Goal: Task Accomplishment & Management: Manage account settings

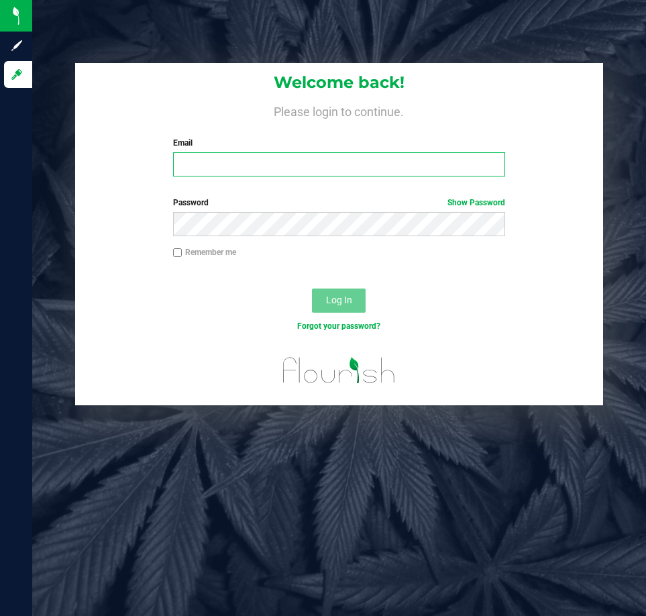
drag, startPoint x: 0, startPoint y: 0, endPoint x: 266, endPoint y: 164, distance: 312.9
click at [234, 164] on input "Email" at bounding box center [339, 164] width 332 height 24
type input "[EMAIL_ADDRESS][DOMAIN_NAME]"
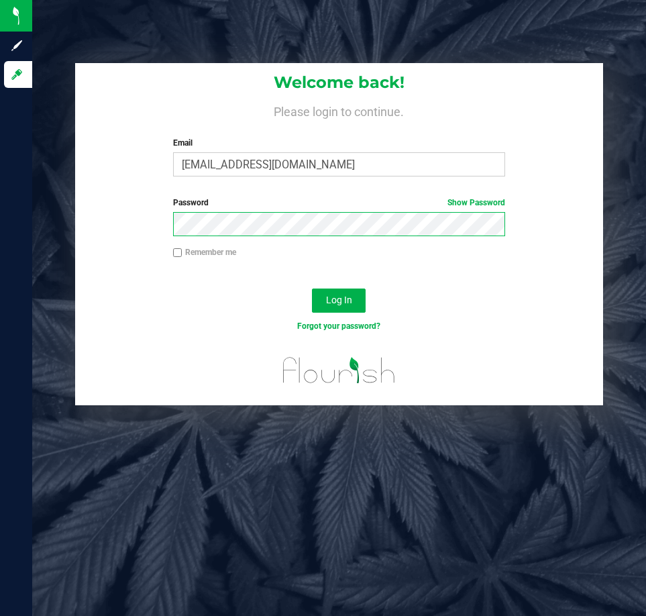
click at [312, 288] on button "Log In" at bounding box center [339, 300] width 54 height 24
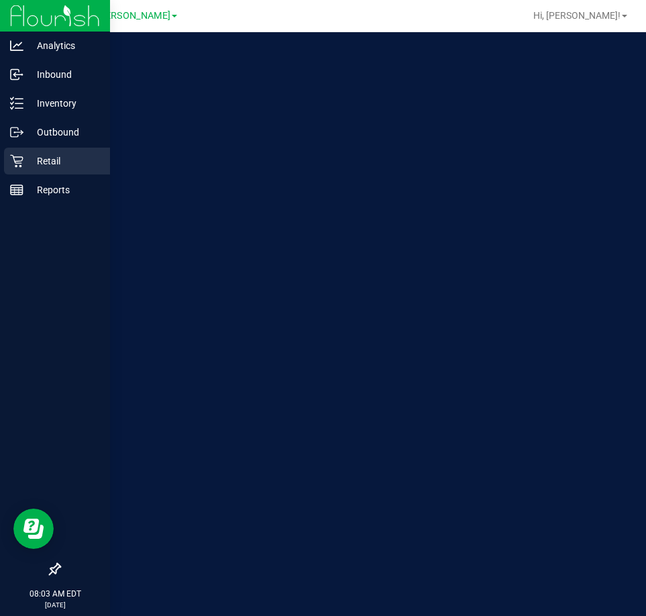
click at [29, 165] on p "Retail" at bounding box center [63, 161] width 80 height 16
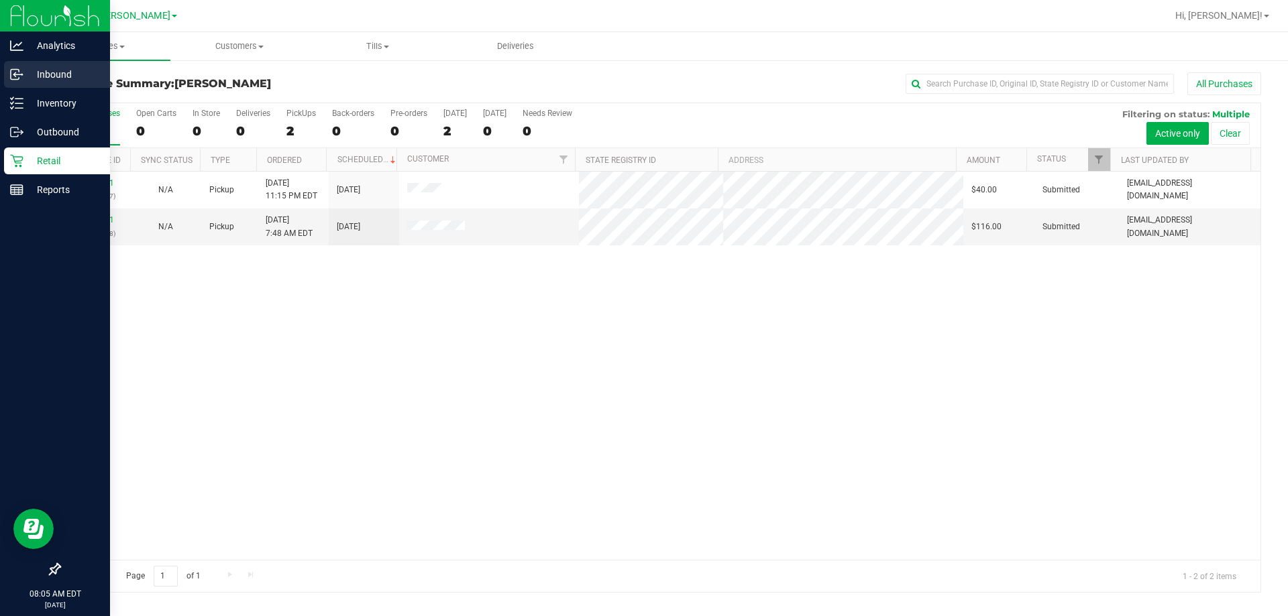
click at [58, 76] on p "Inbound" at bounding box center [63, 74] width 80 height 16
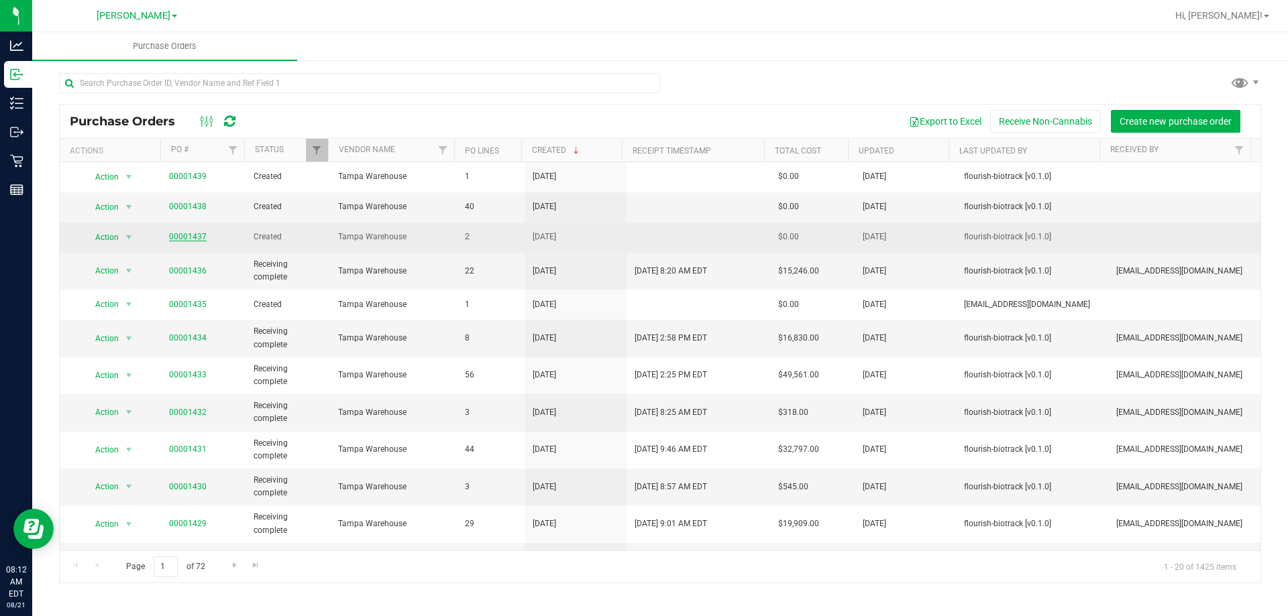
click at [175, 239] on link "00001437" at bounding box center [188, 236] width 38 height 9
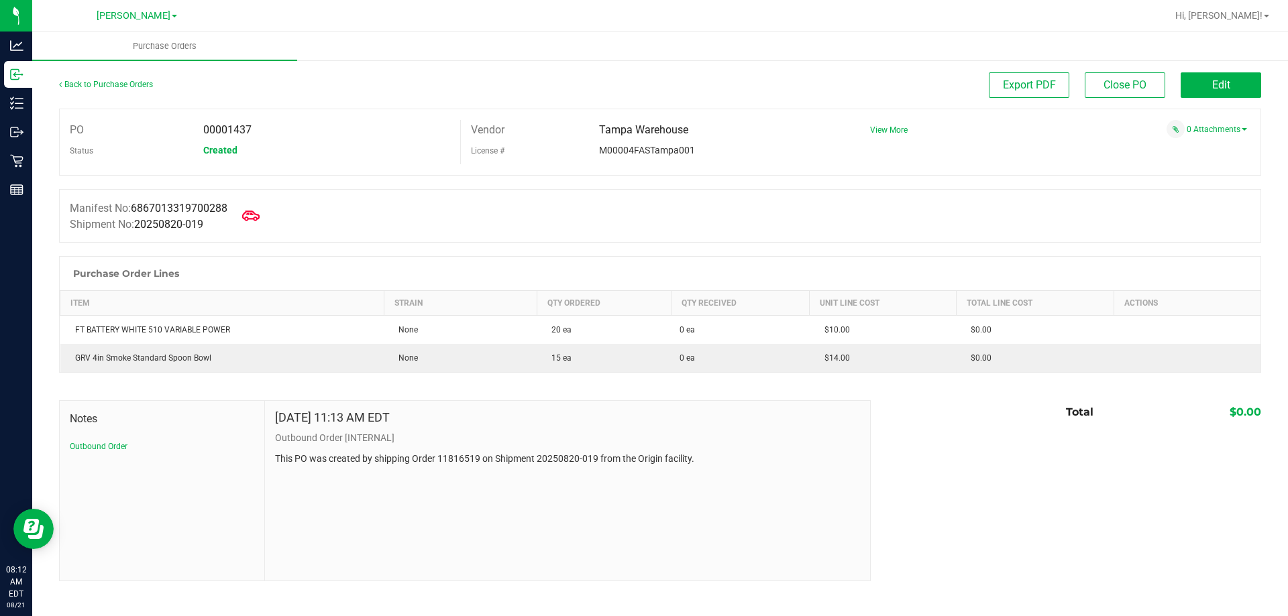
click at [260, 212] on icon at bounding box center [250, 215] width 17 height 17
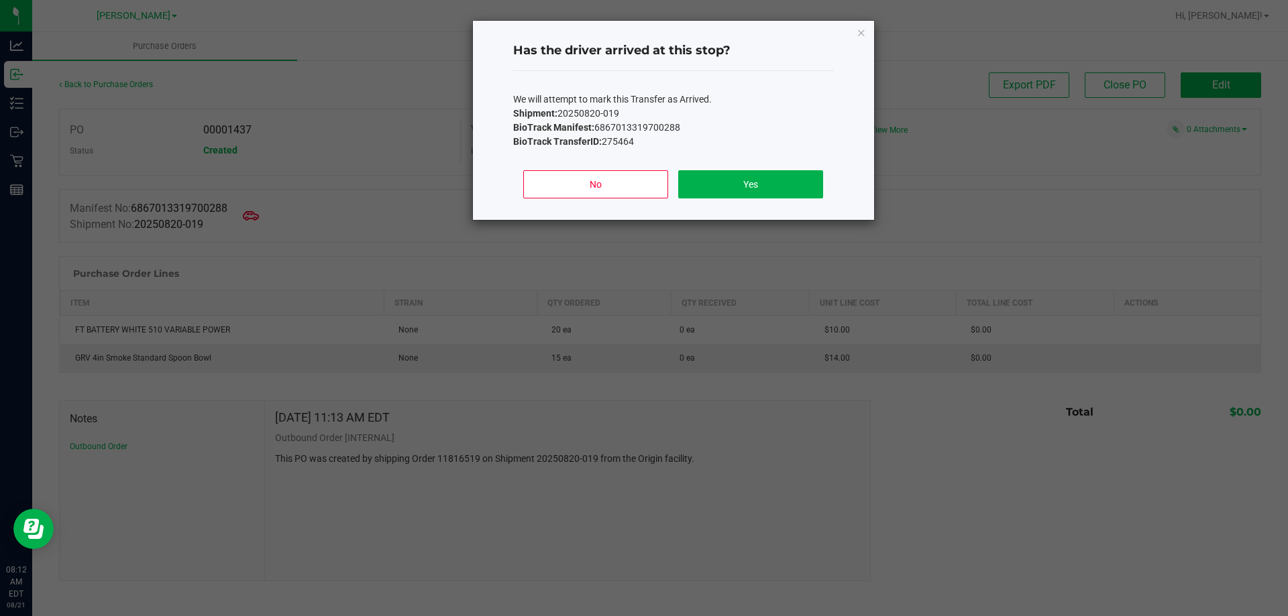
click at [645, 169] on div "No Yes" at bounding box center [673, 190] width 321 height 60
click at [645, 180] on button "Yes" at bounding box center [750, 184] width 144 height 28
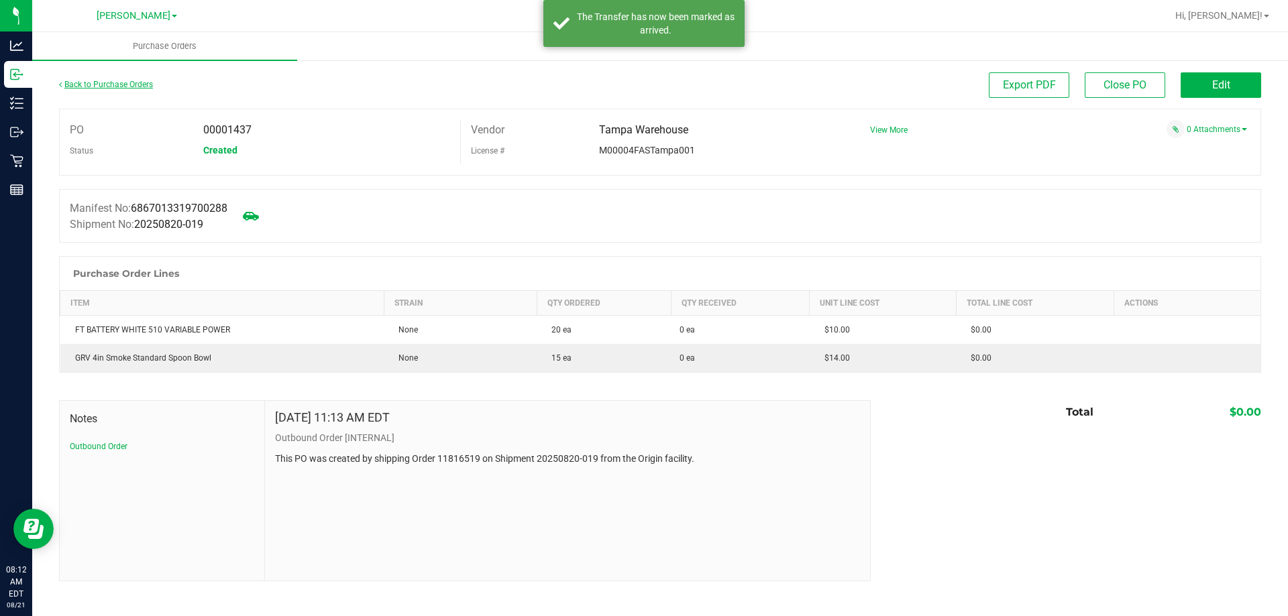
click at [76, 87] on link "Back to Purchase Orders" at bounding box center [106, 84] width 94 height 9
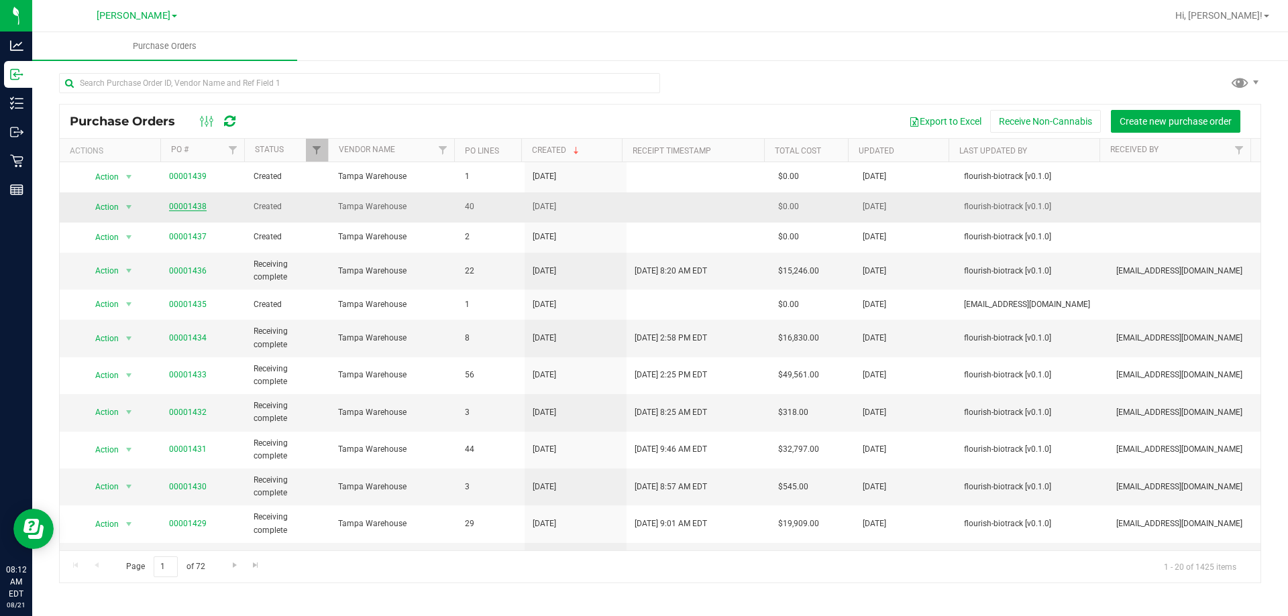
click at [194, 206] on link "00001438" at bounding box center [188, 206] width 38 height 9
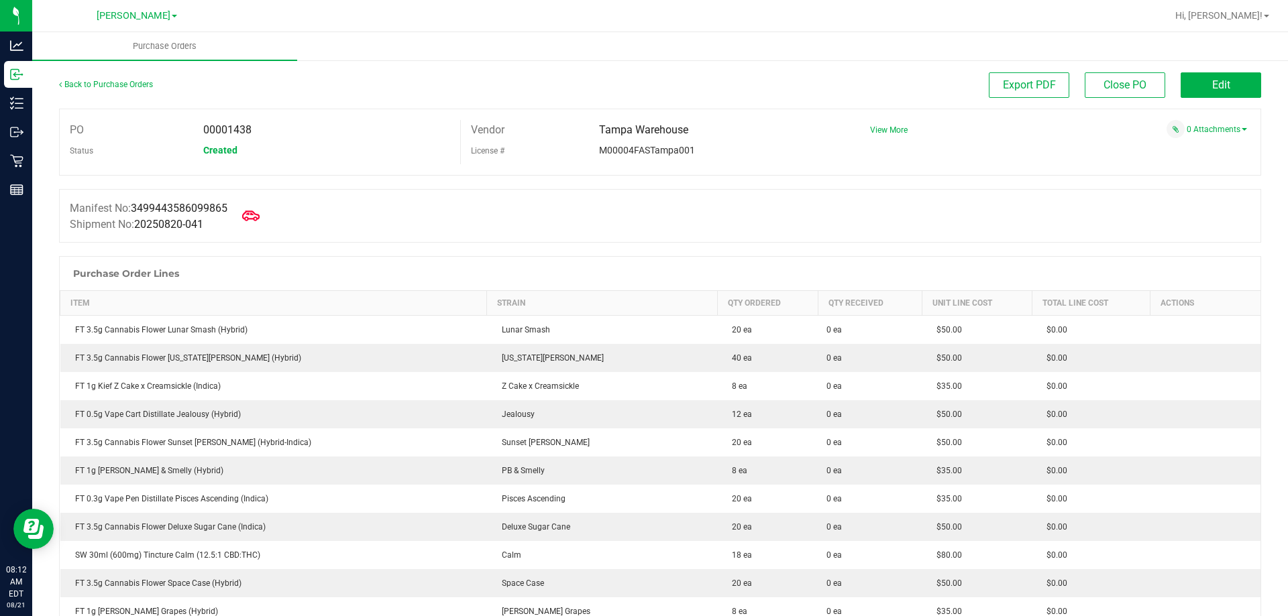
click at [260, 221] on icon at bounding box center [250, 215] width 17 height 17
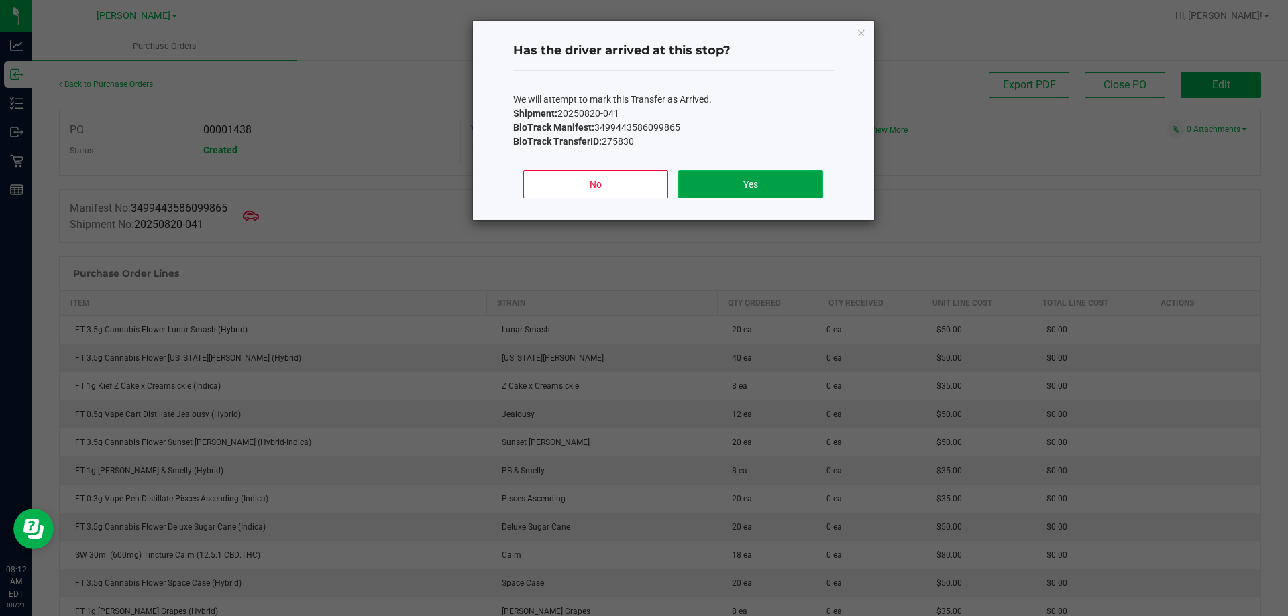
click at [645, 196] on button "Yes" at bounding box center [750, 184] width 144 height 28
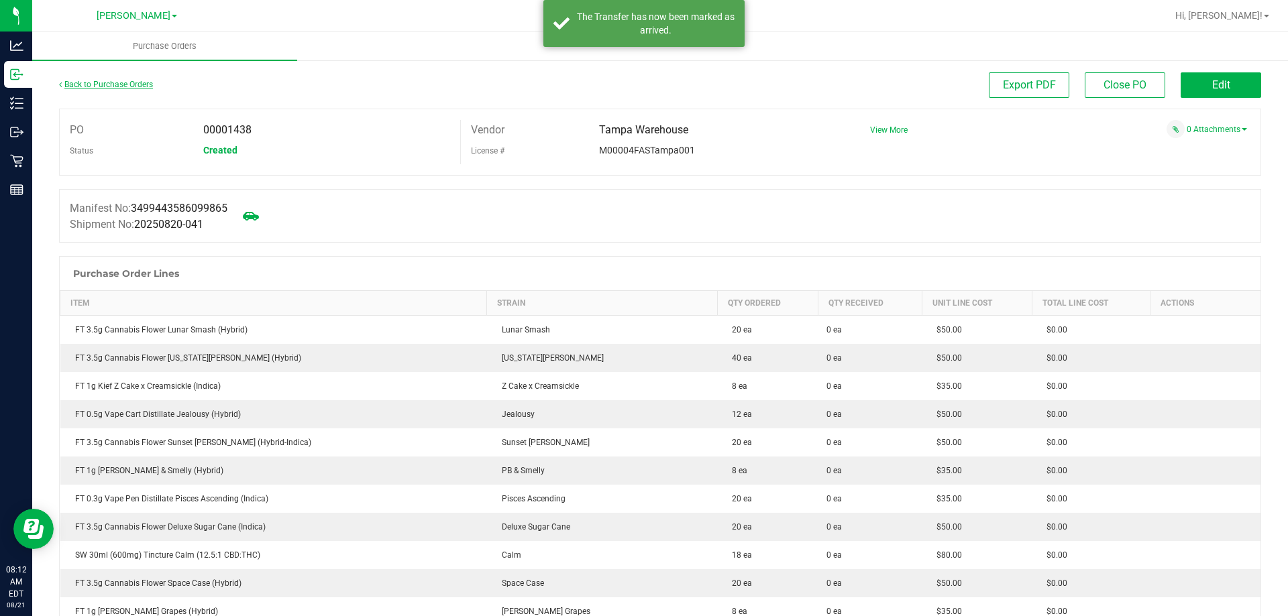
click at [130, 80] on link "Back to Purchase Orders" at bounding box center [106, 84] width 94 height 9
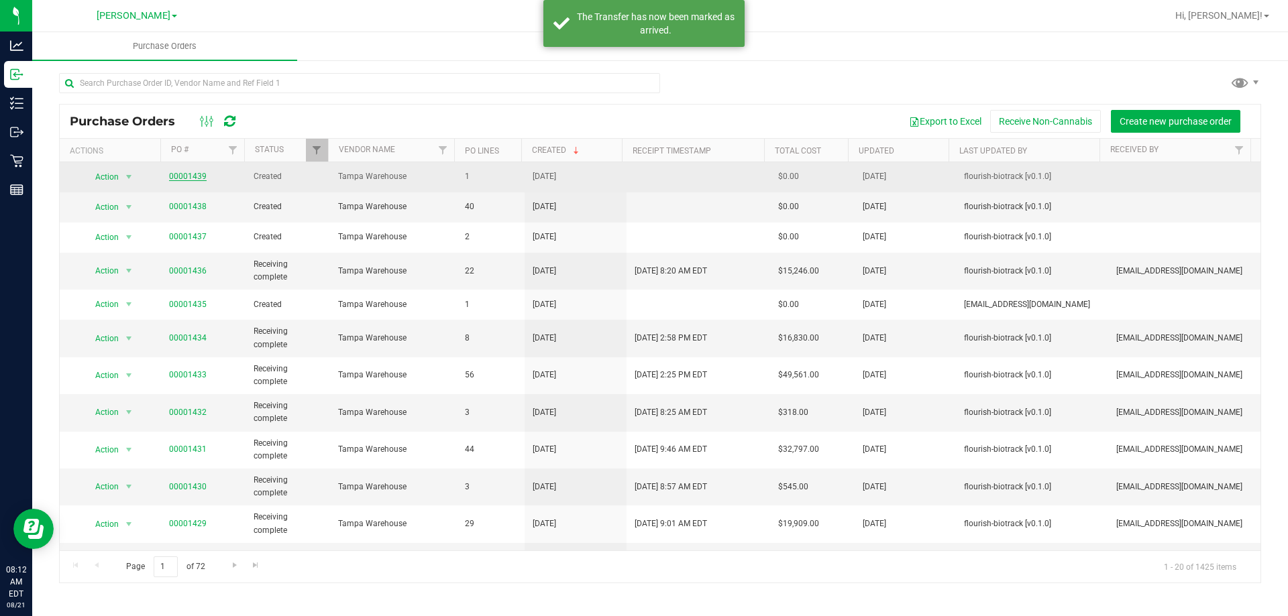
click at [184, 175] on link "00001439" at bounding box center [188, 176] width 38 height 9
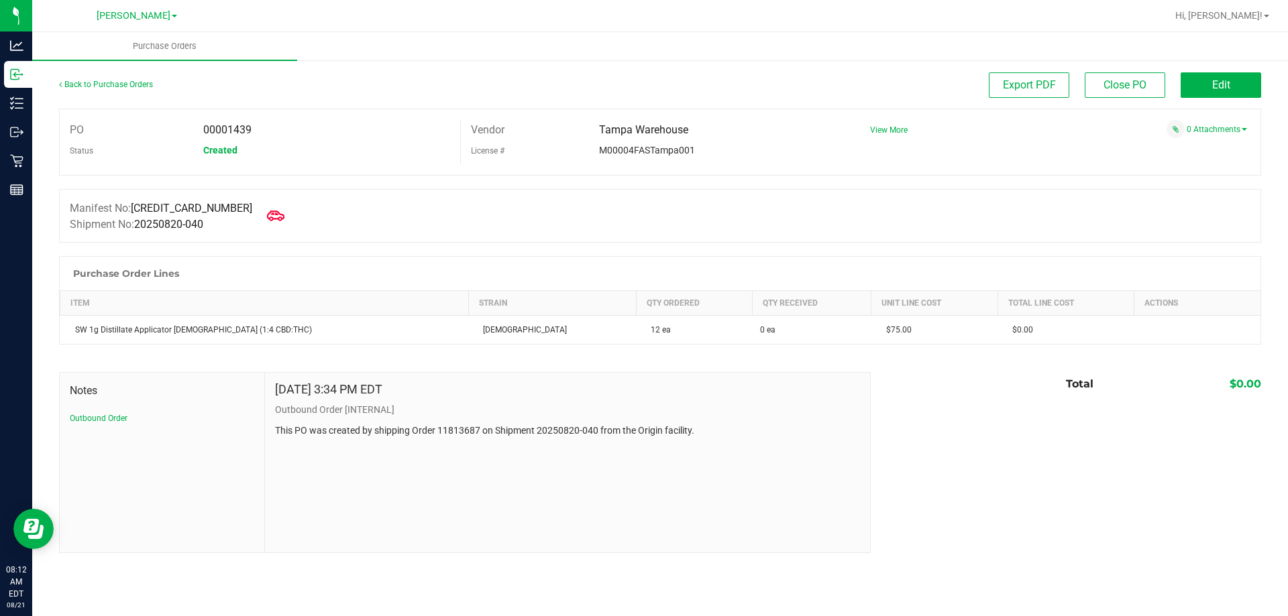
click at [267, 213] on icon at bounding box center [275, 215] width 17 height 17
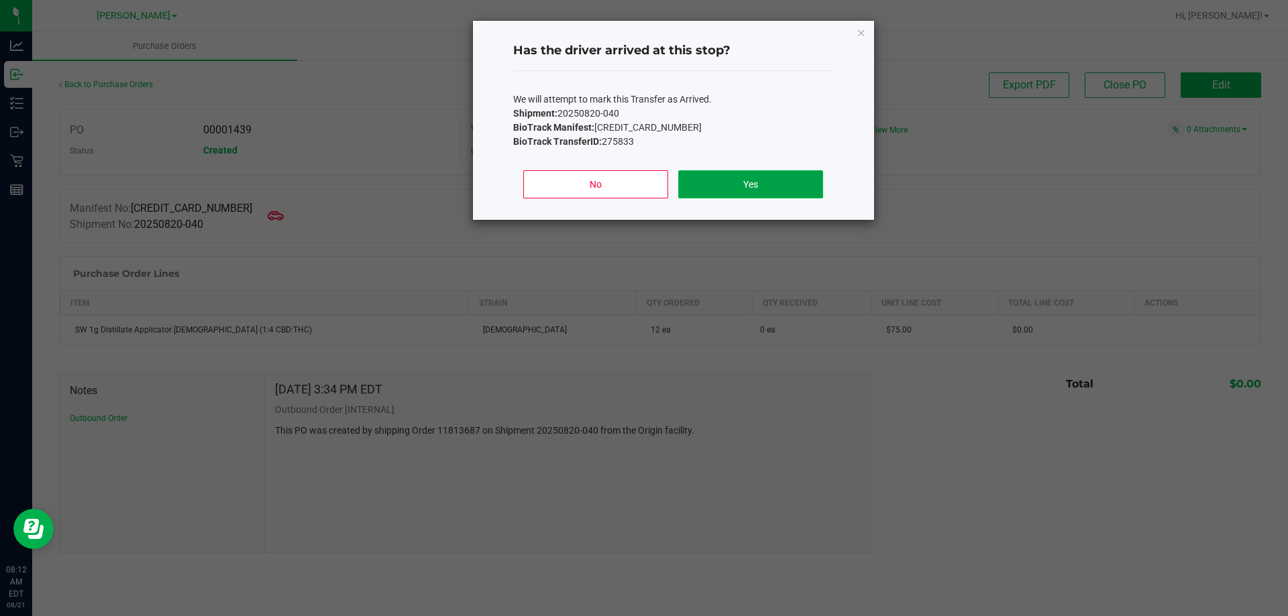
click at [645, 178] on button "Yes" at bounding box center [750, 184] width 144 height 28
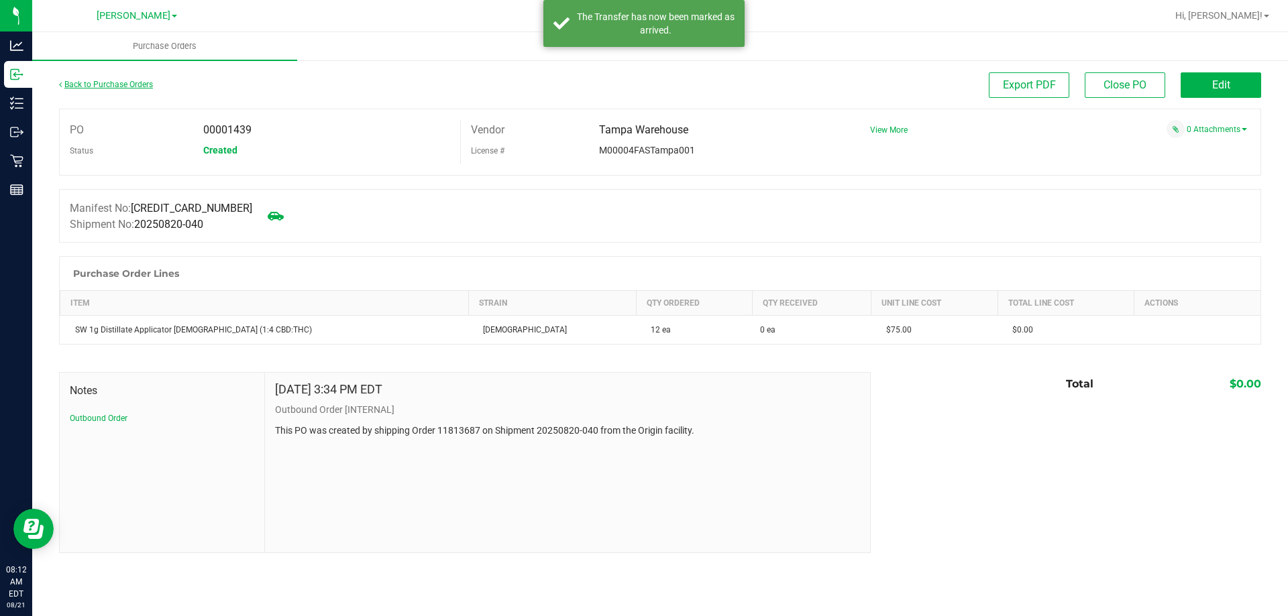
click at [126, 88] on link "Back to Purchase Orders" at bounding box center [106, 84] width 94 height 9
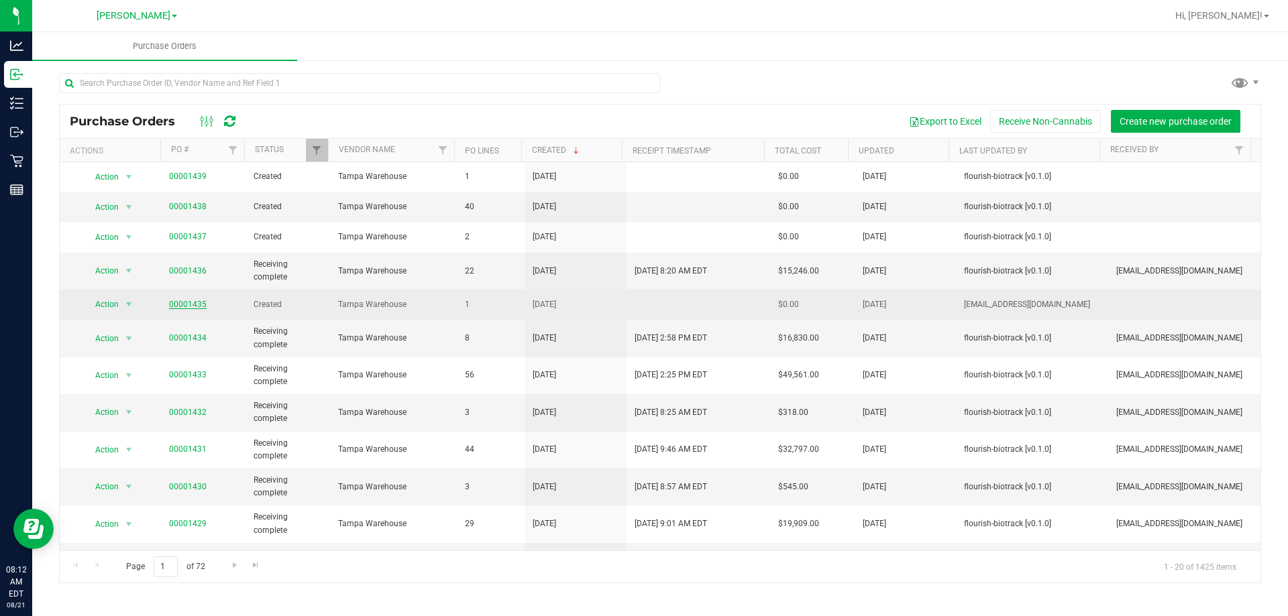
click at [188, 306] on link "00001435" at bounding box center [188, 304] width 38 height 9
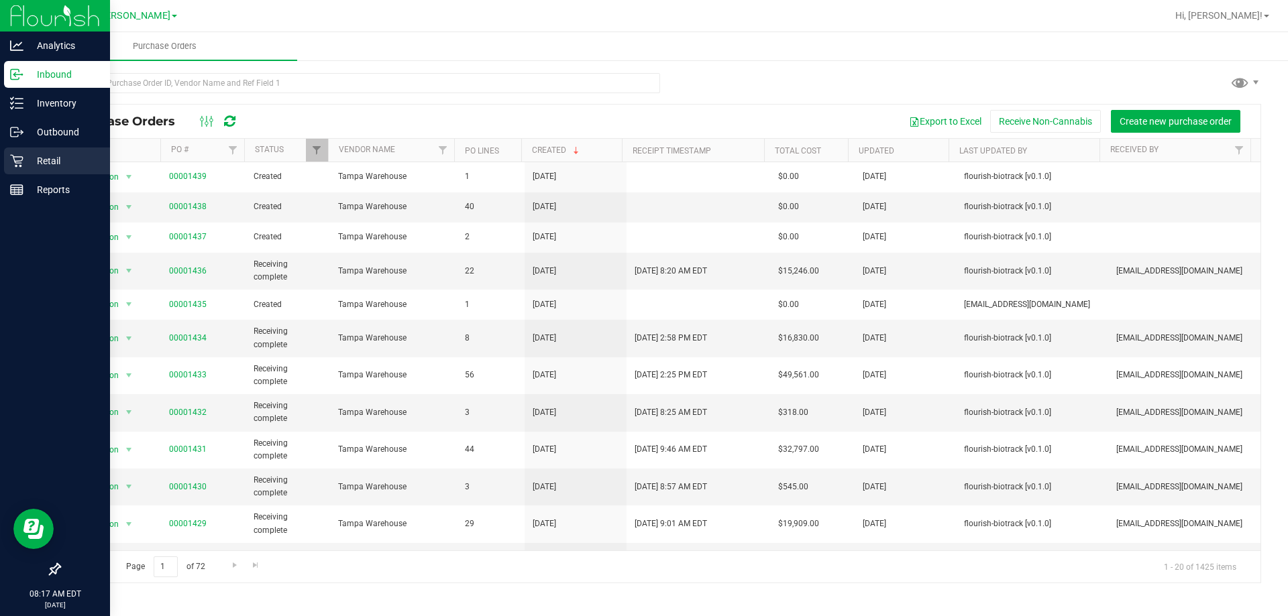
click at [25, 158] on p "Retail" at bounding box center [63, 161] width 80 height 16
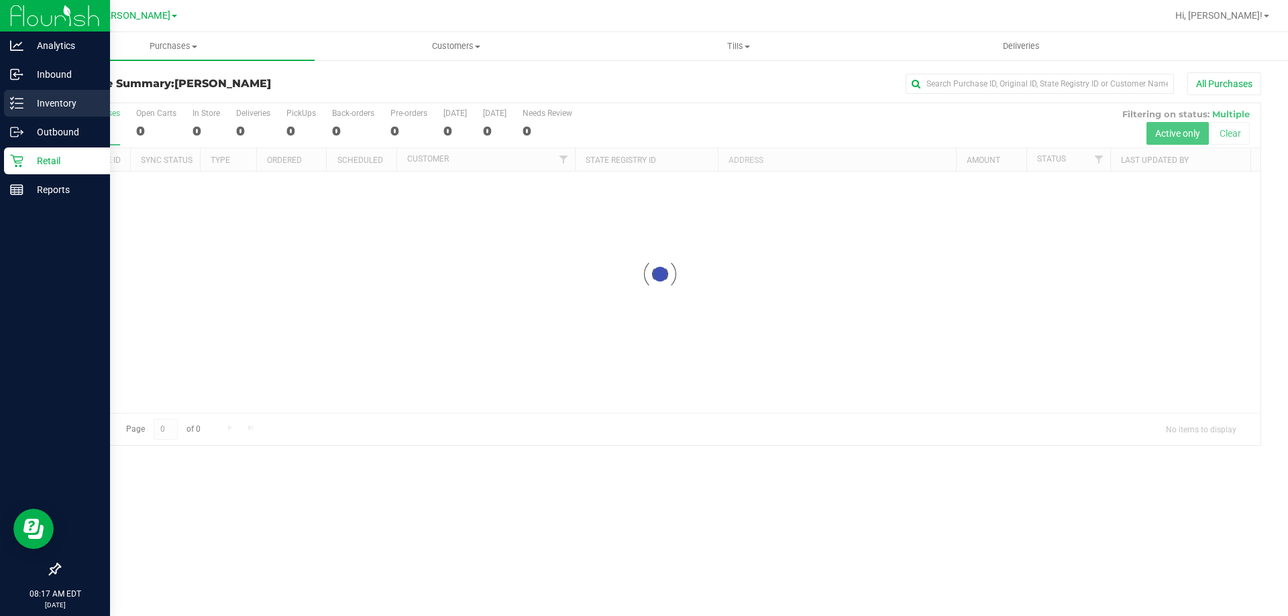
click at [26, 100] on p "Inventory" at bounding box center [63, 103] width 80 height 16
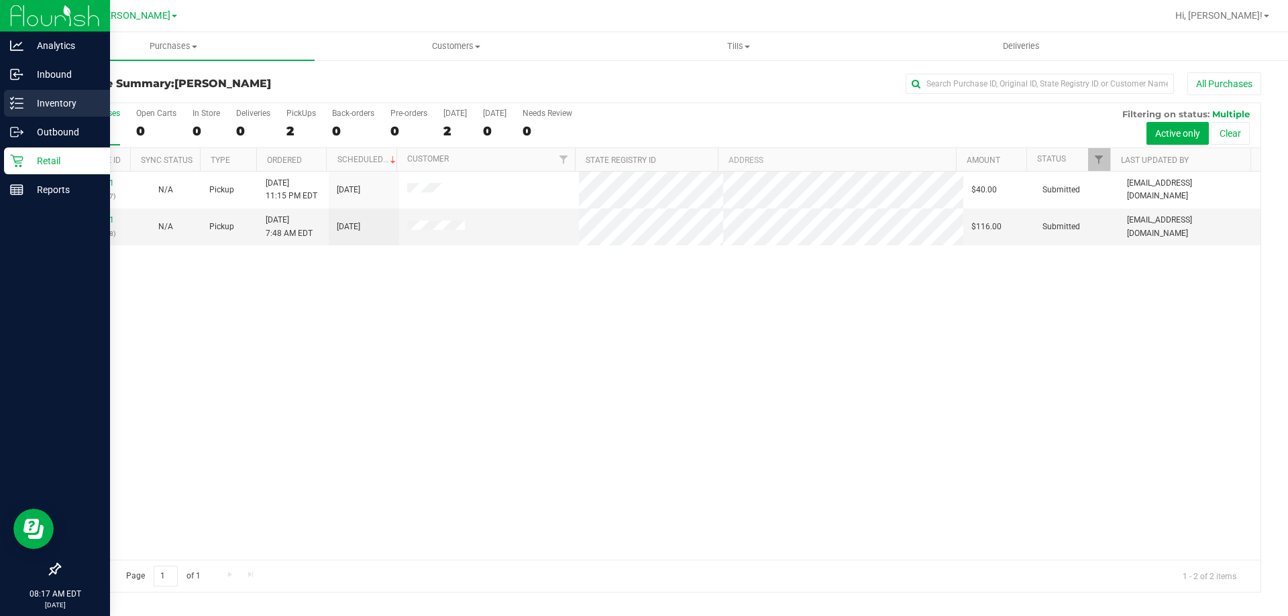
click at [36, 107] on p "Inventory" at bounding box center [63, 103] width 80 height 16
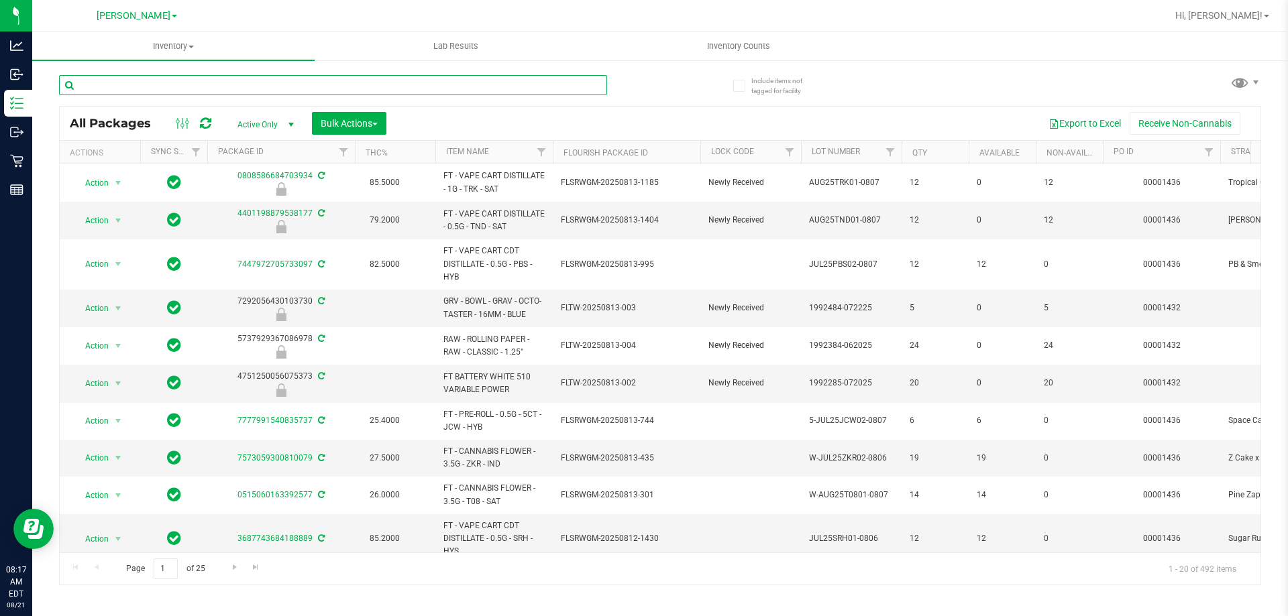
click at [154, 86] on input "text" at bounding box center [333, 85] width 548 height 20
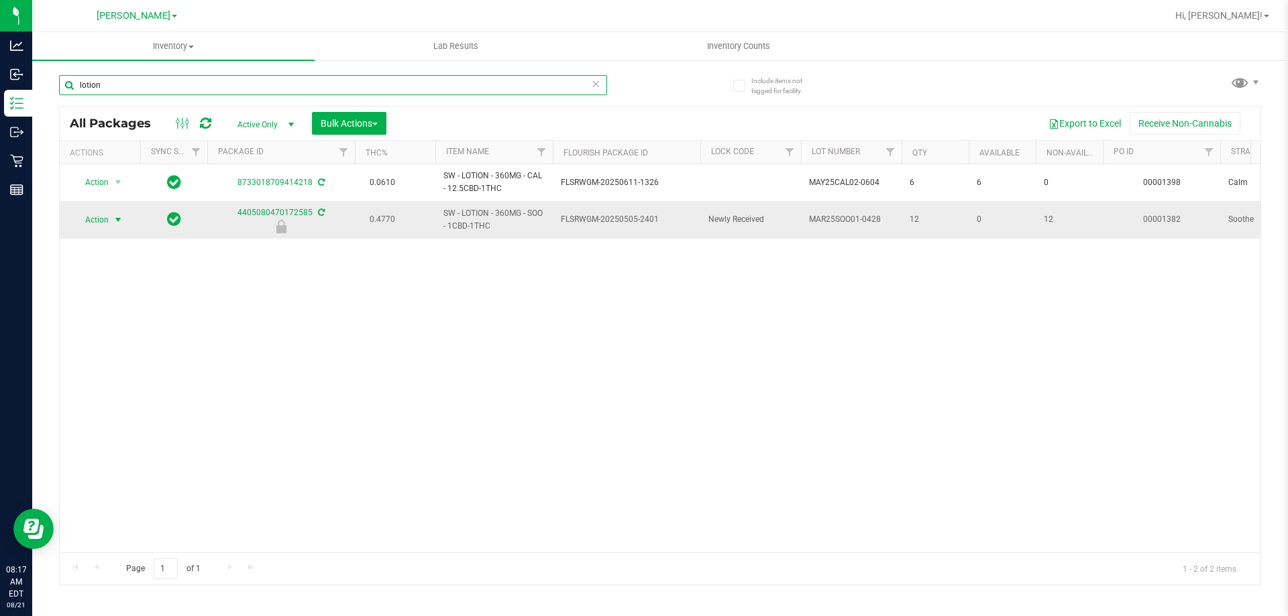
type input "lotion"
click at [96, 217] on span "Action" at bounding box center [91, 220] width 36 height 19
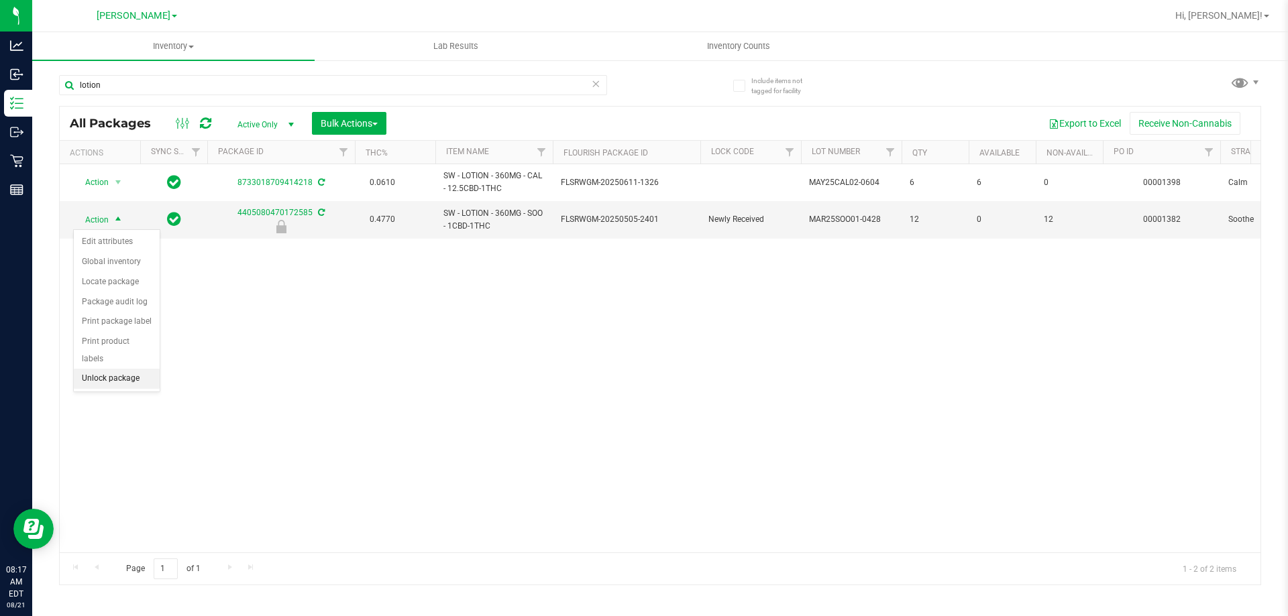
click at [115, 369] on li "Unlock package" at bounding box center [117, 379] width 86 height 20
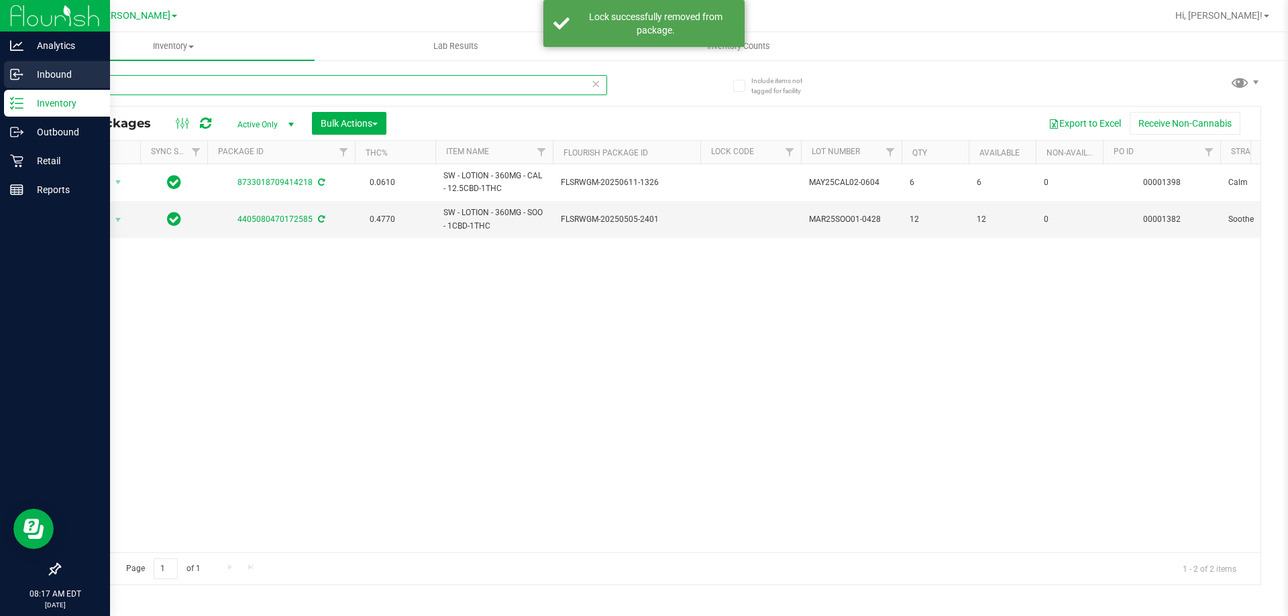
drag, startPoint x: 113, startPoint y: 88, endPoint x: 21, endPoint y: 62, distance: 95.3
click at [25, 72] on div "Analytics Inbound Inventory Outbound Retail Reports 08:17 AM EDT [DATE] 08/21 […" at bounding box center [644, 308] width 1288 height 616
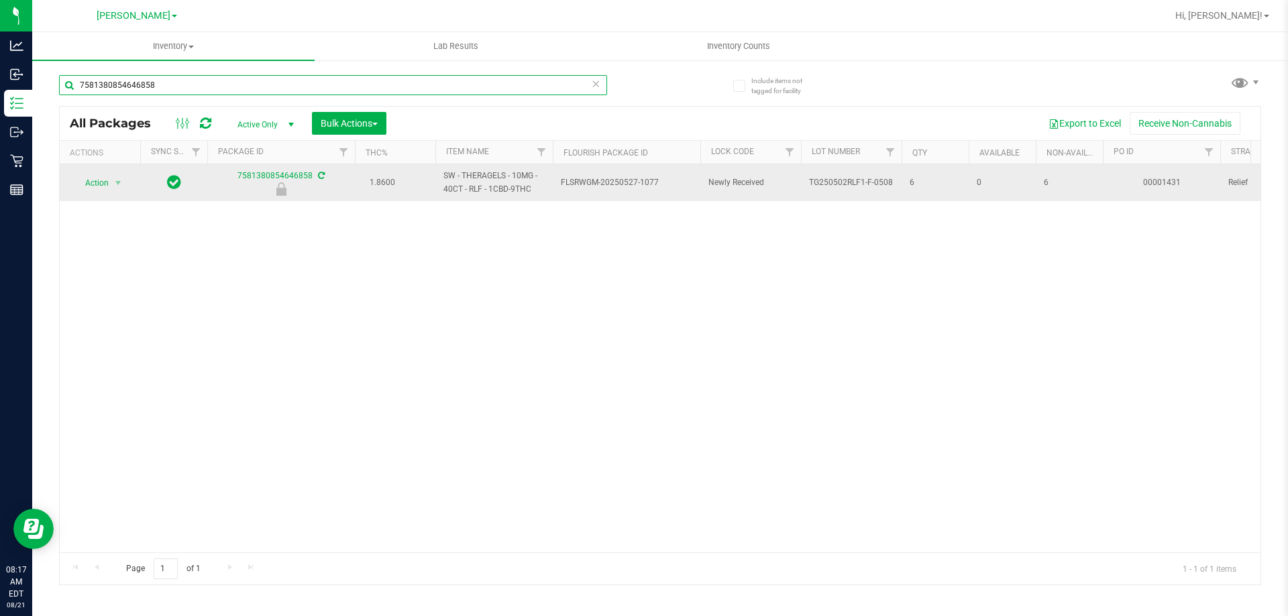
type input "7581380854646858"
click at [103, 176] on span "Action" at bounding box center [91, 183] width 36 height 19
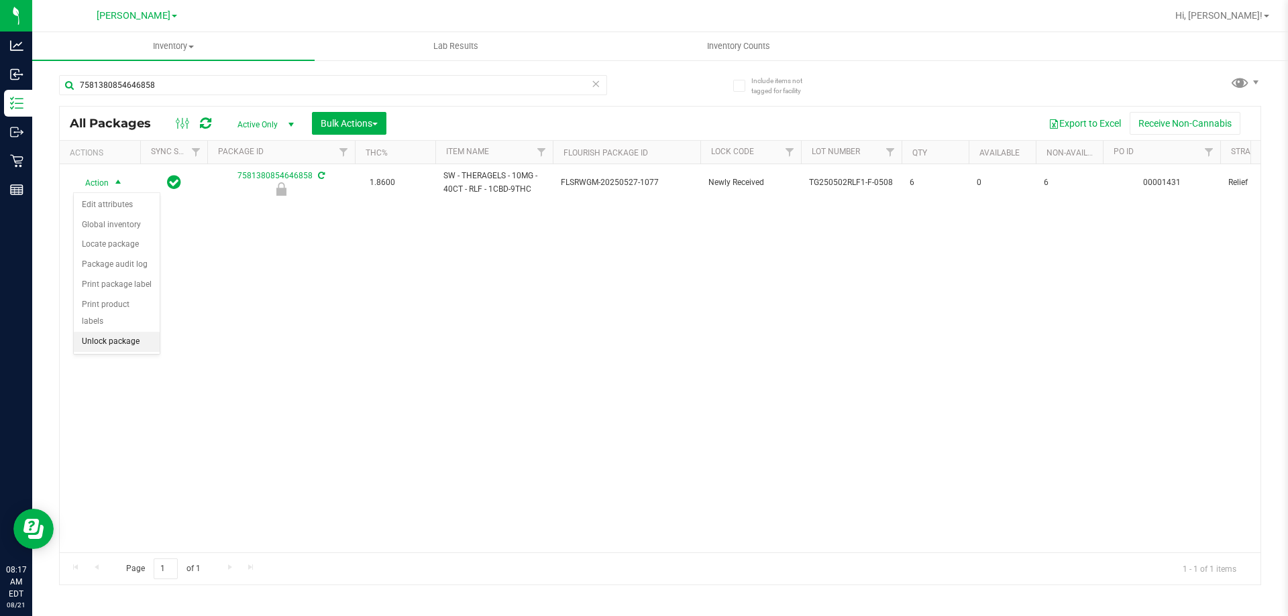
click at [119, 332] on li "Unlock package" at bounding box center [117, 342] width 86 height 20
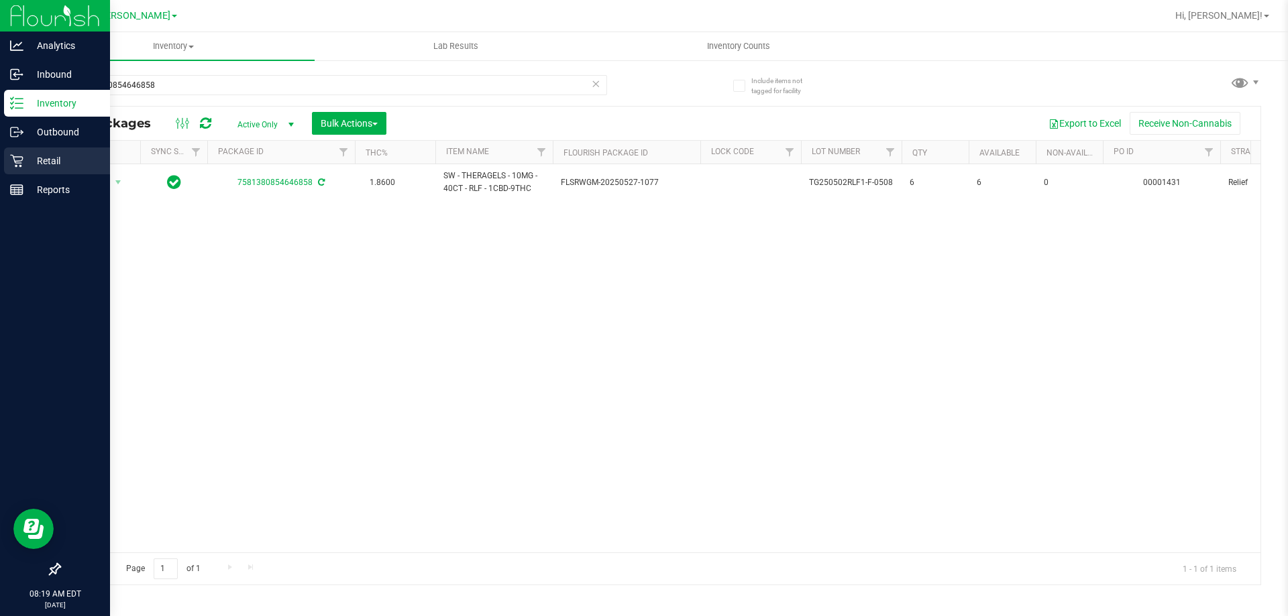
click at [23, 167] on icon at bounding box center [16, 160] width 13 height 13
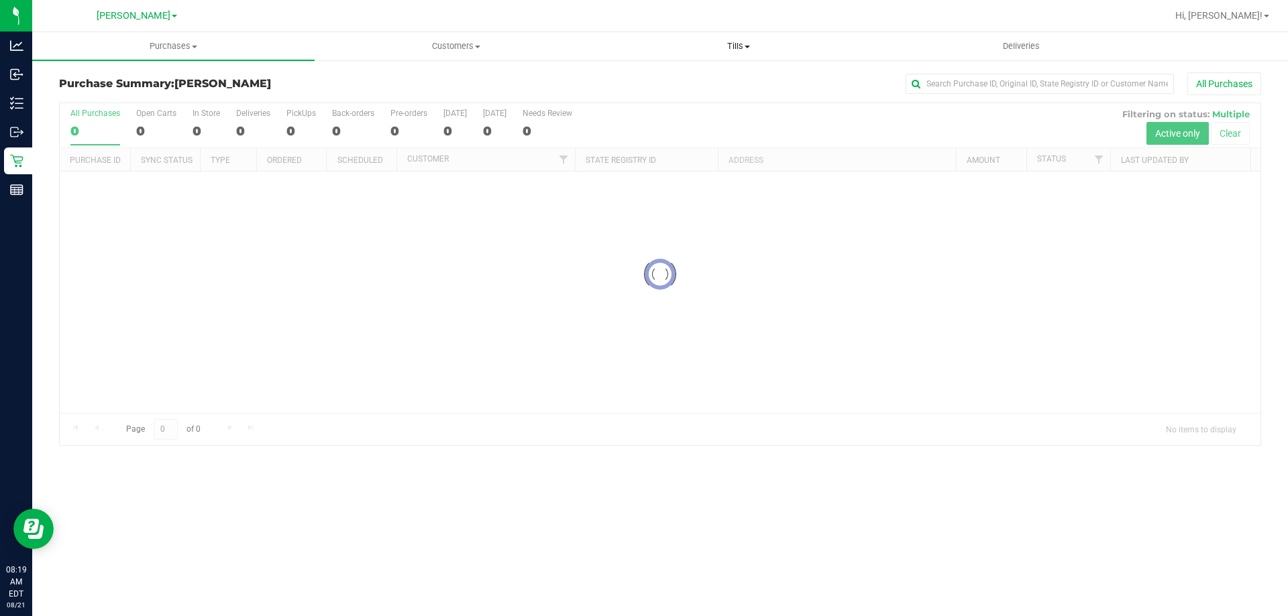
click at [645, 49] on span "Tills" at bounding box center [738, 46] width 281 height 12
click at [645, 73] on li "Manage tills" at bounding box center [738, 81] width 282 height 16
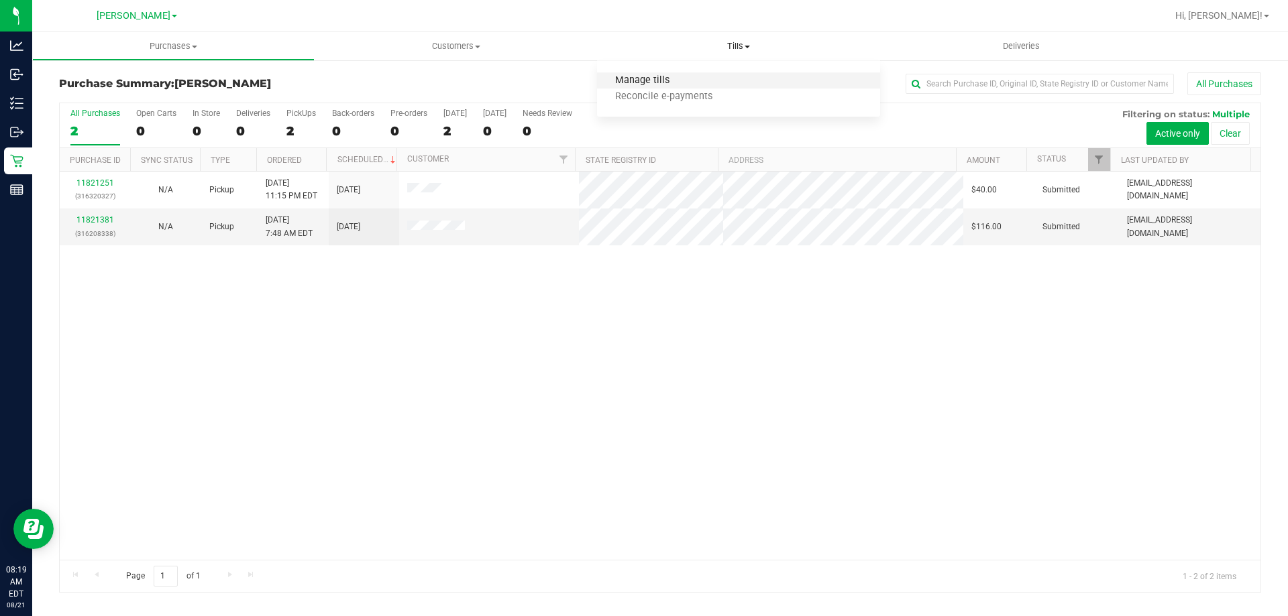
click at [645, 84] on span "Manage tills" at bounding box center [642, 80] width 91 height 11
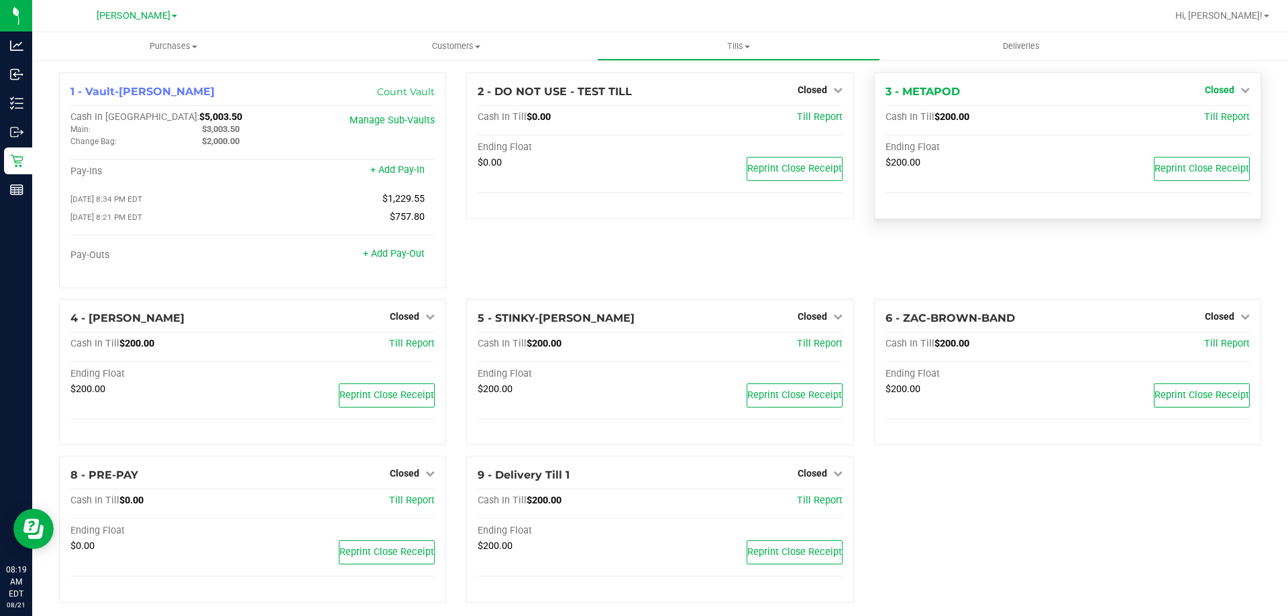
click at [645, 91] on span "Closed" at bounding box center [1219, 89] width 30 height 11
click at [645, 125] on div "Open Till" at bounding box center [1218, 118] width 99 height 17
click at [645, 119] on link "Open Till" at bounding box center [1219, 118] width 36 height 11
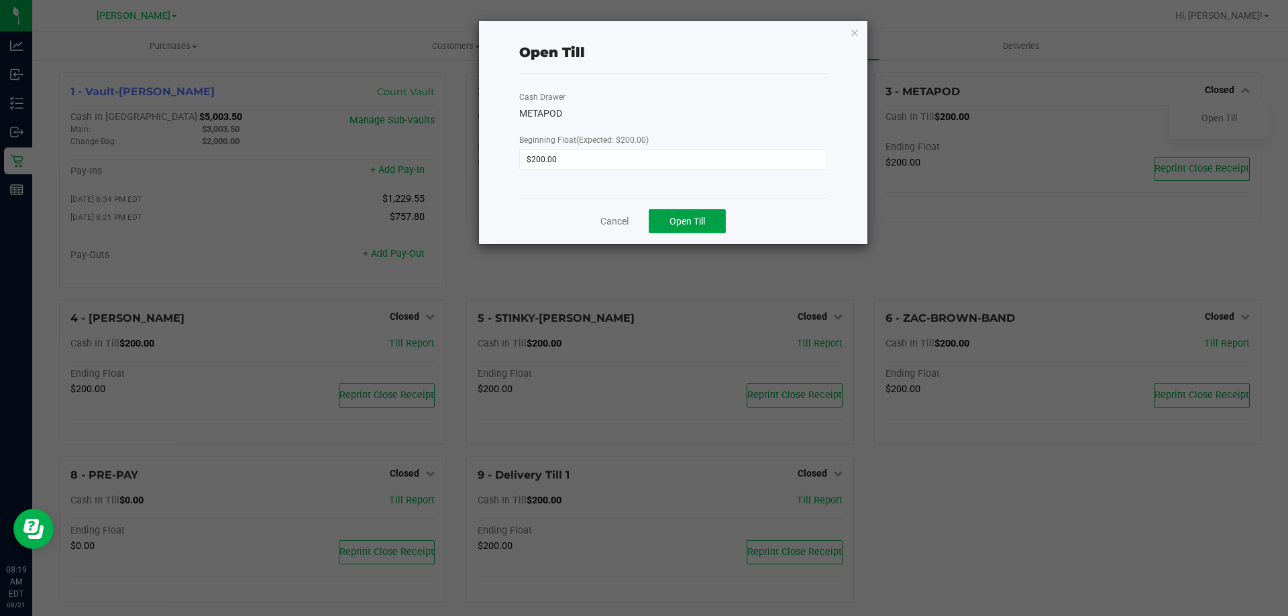
click at [645, 219] on button "Open Till" at bounding box center [686, 221] width 77 height 24
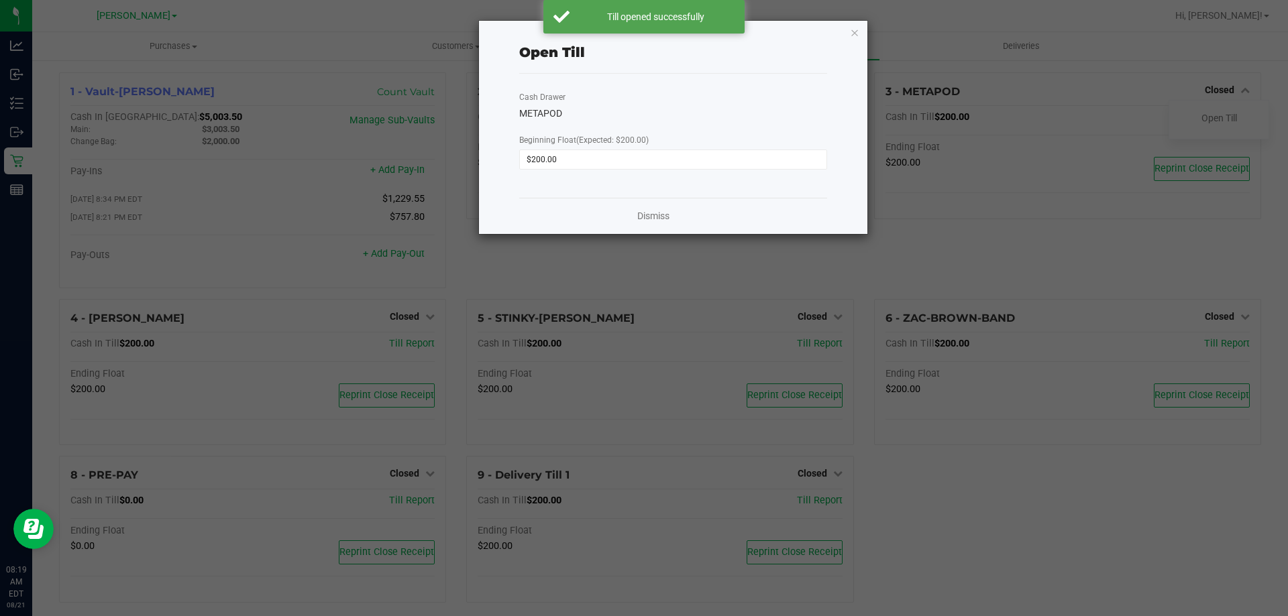
click at [645, 217] on div "Dismiss" at bounding box center [673, 216] width 308 height 36
click at [645, 217] on link "Dismiss" at bounding box center [653, 216] width 32 height 14
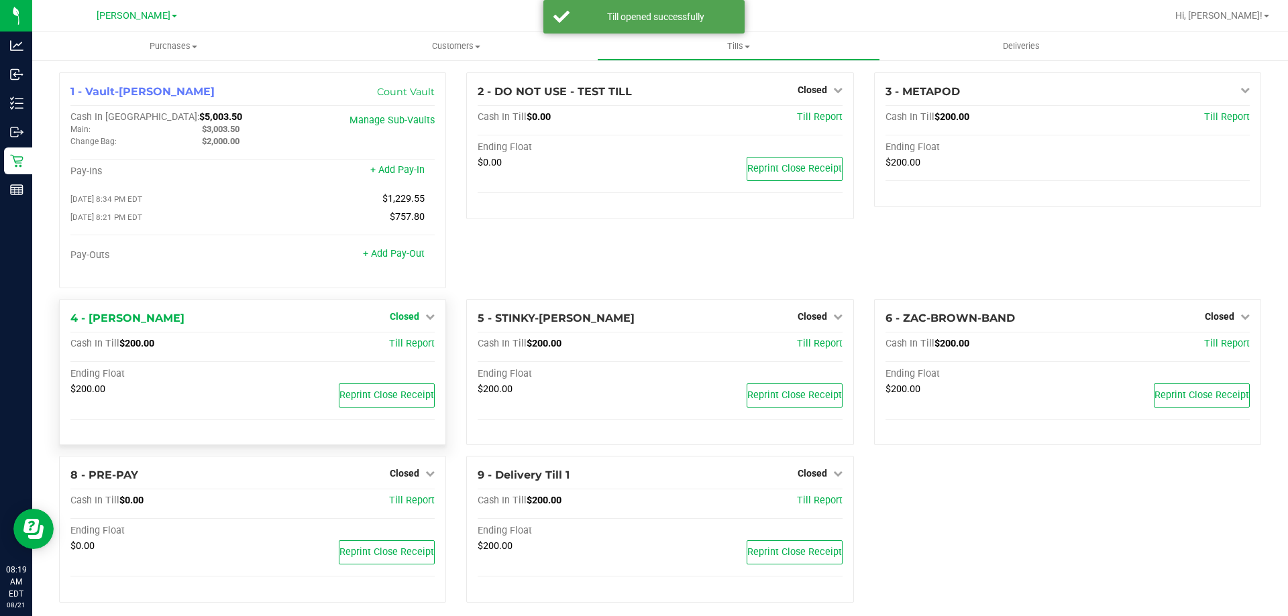
click at [395, 322] on span "Closed" at bounding box center [405, 316] width 30 height 11
click at [408, 356] on div at bounding box center [404, 354] width 99 height 3
click at [404, 347] on link "Open Till" at bounding box center [404, 344] width 36 height 11
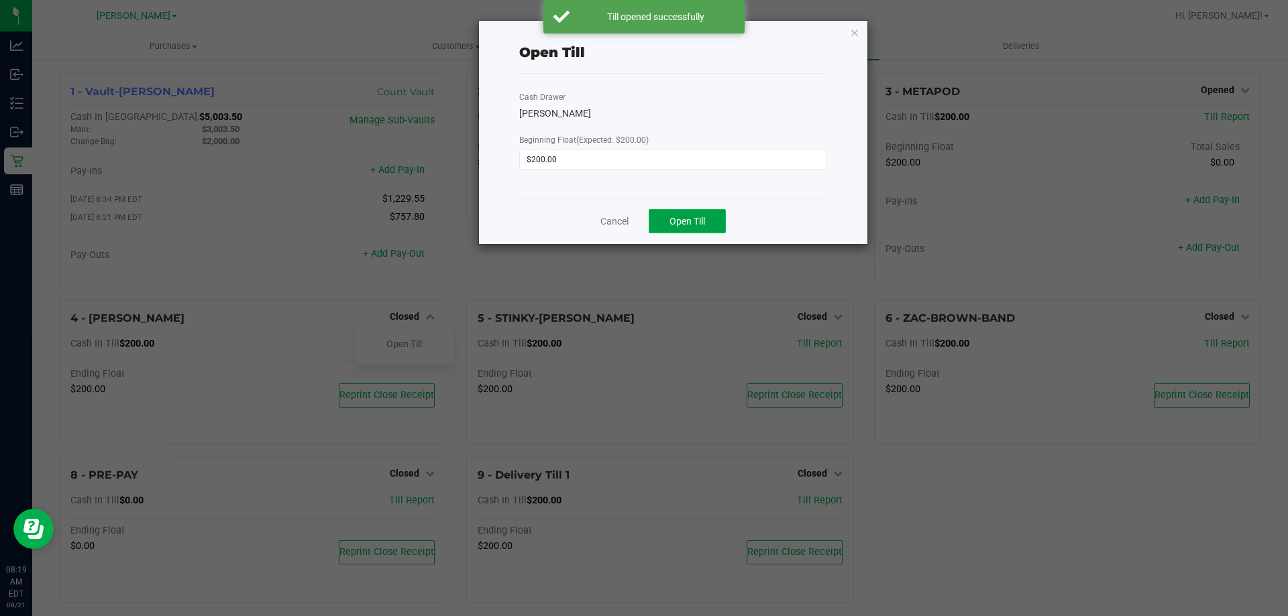
click at [645, 214] on button "Open Till" at bounding box center [686, 221] width 77 height 24
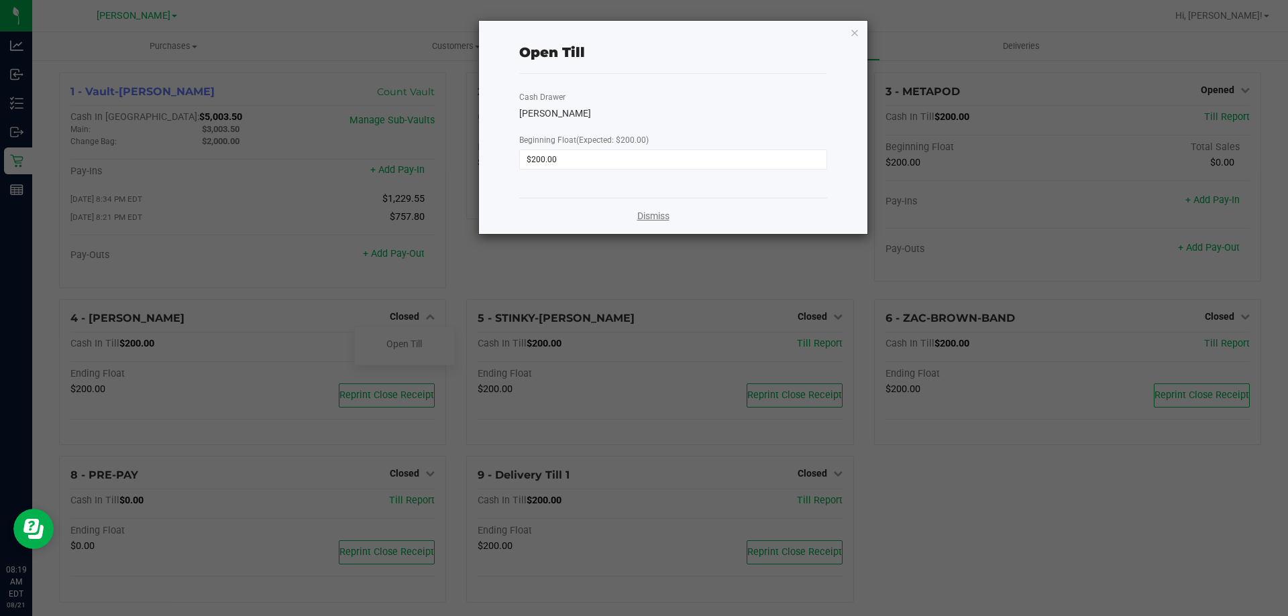
click at [645, 219] on link "Dismiss" at bounding box center [653, 216] width 32 height 14
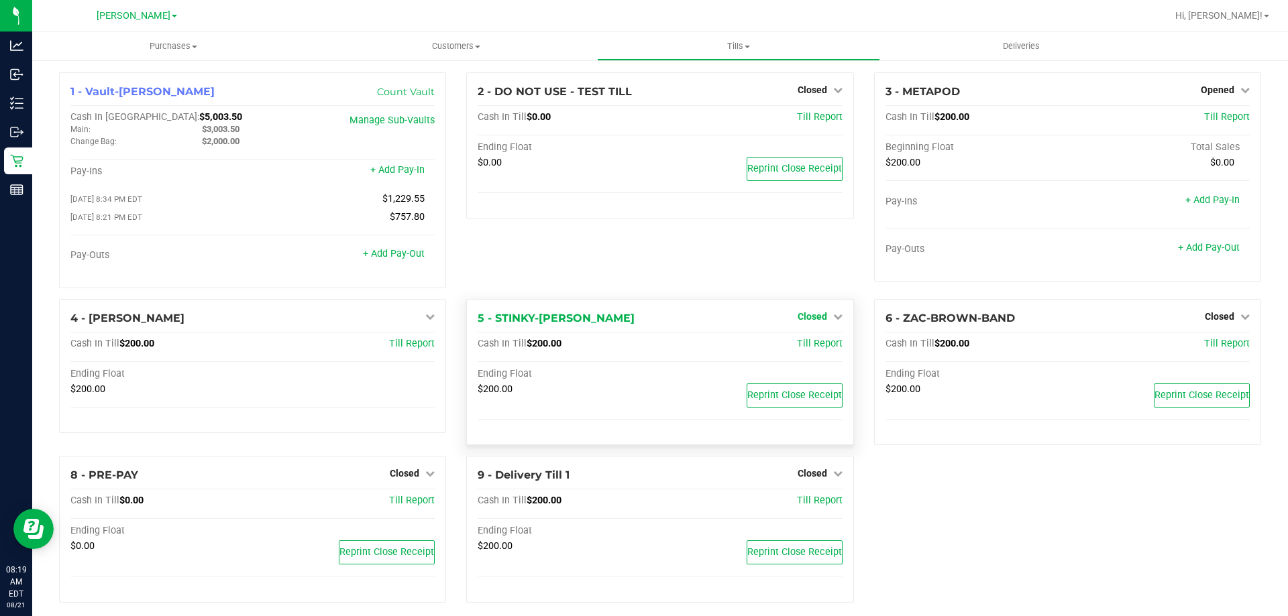
click at [645, 320] on span "Closed" at bounding box center [812, 316] width 30 height 11
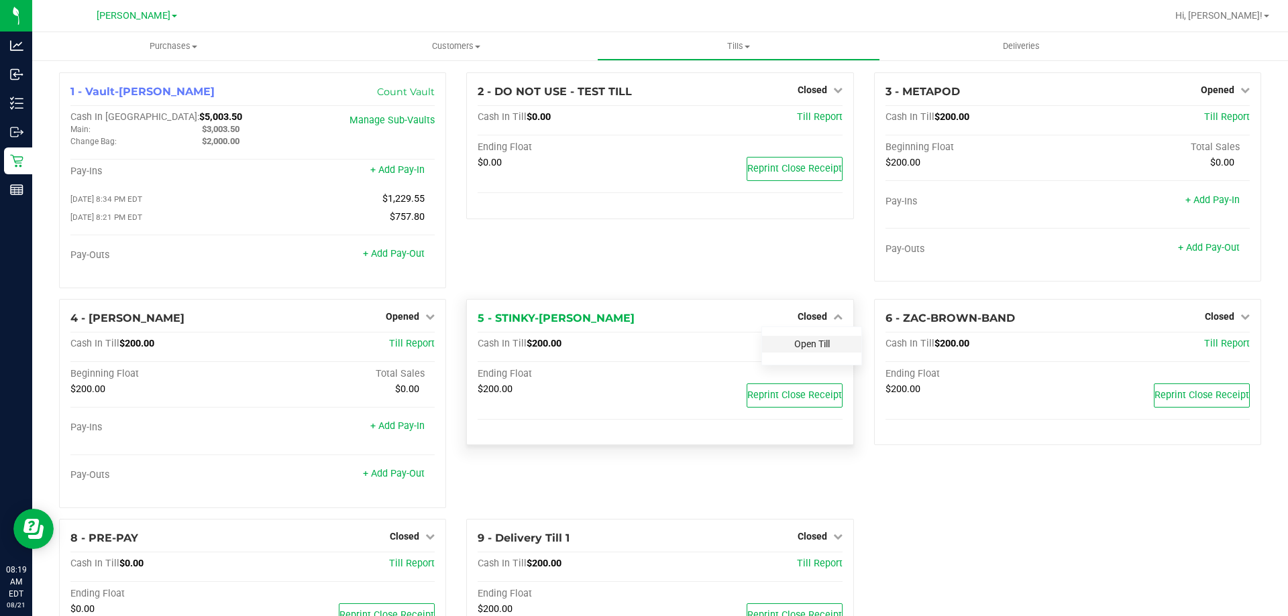
click at [645, 343] on link "Open Till" at bounding box center [812, 344] width 36 height 11
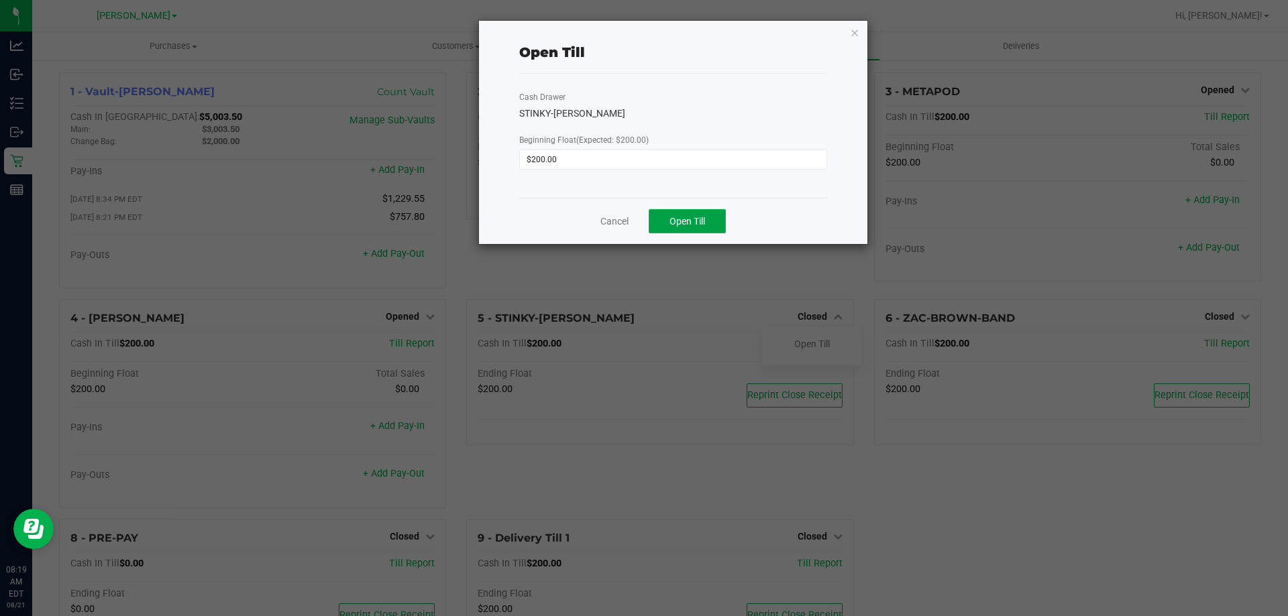
click at [645, 217] on span "Open Till" at bounding box center [687, 221] width 36 height 11
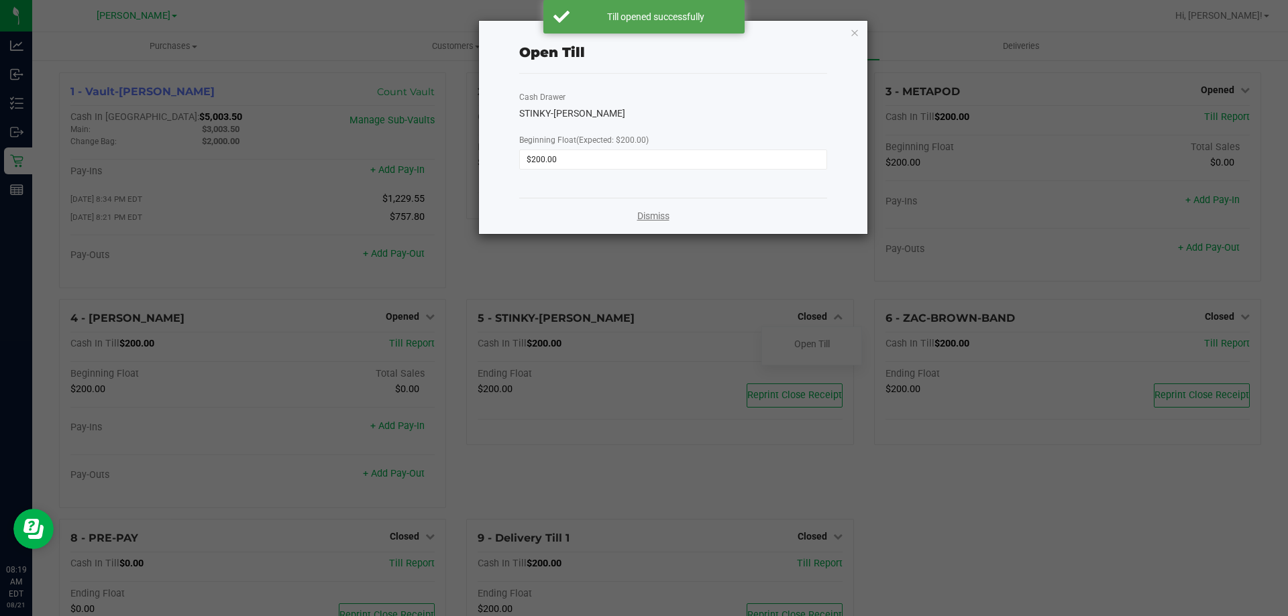
click at [645, 220] on link "Dismiss" at bounding box center [653, 216] width 32 height 14
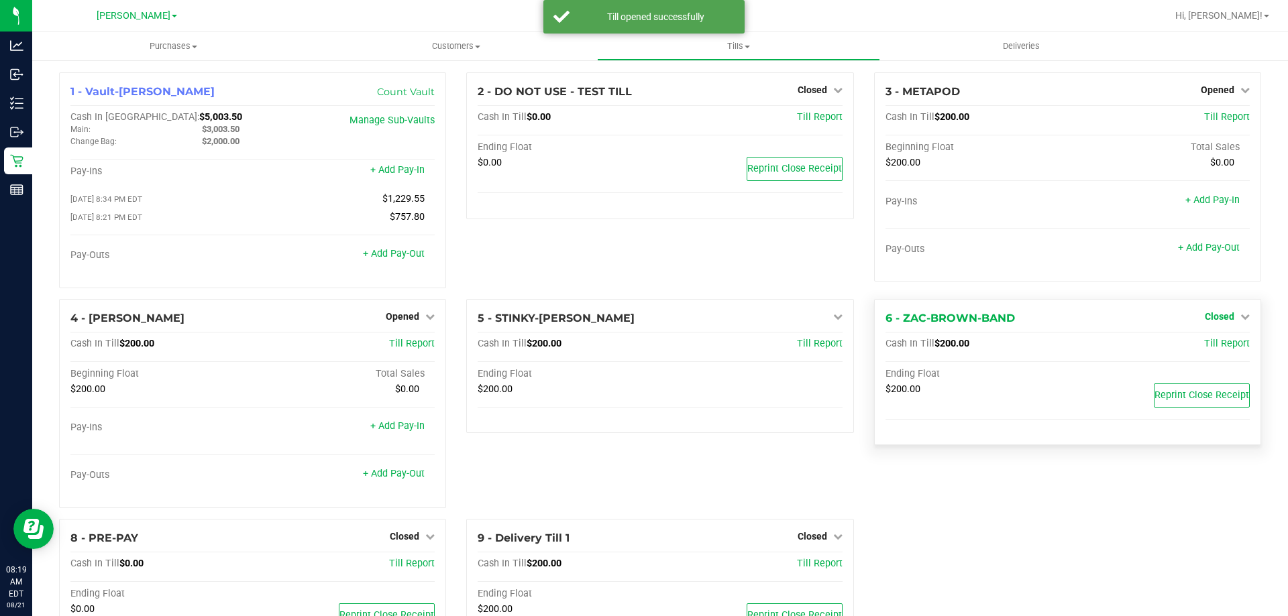
click at [645, 319] on span "Closed" at bounding box center [1219, 316] width 30 height 11
click at [645, 347] on link "Open Till" at bounding box center [1219, 344] width 36 height 11
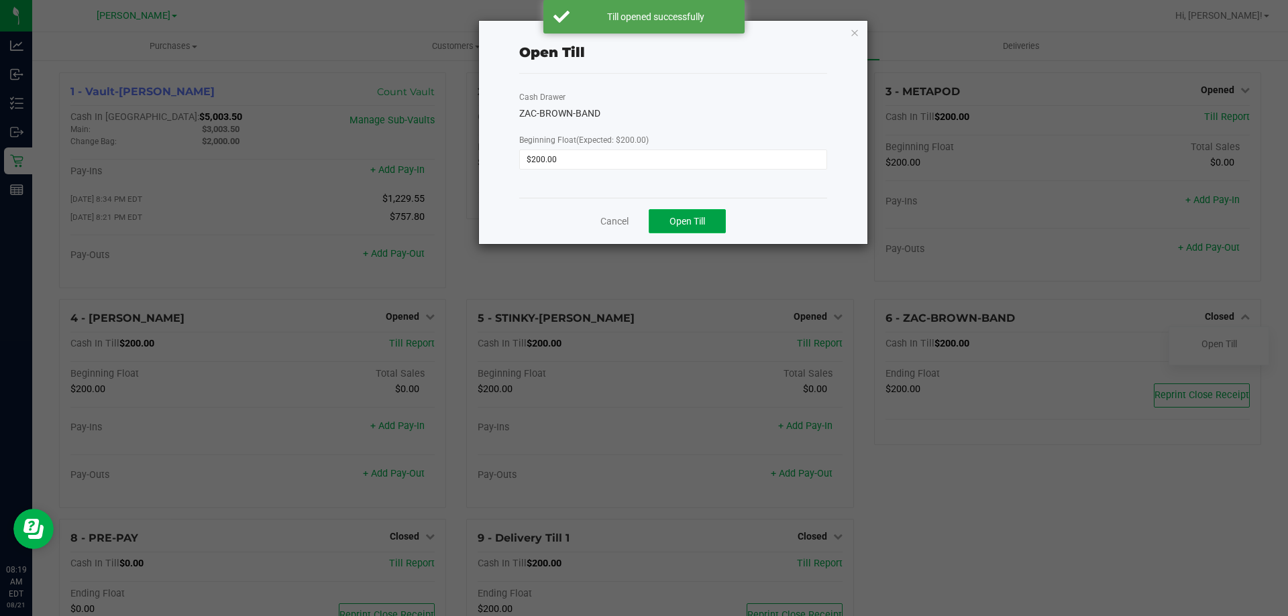
click at [645, 228] on button "Open Till" at bounding box center [686, 221] width 77 height 24
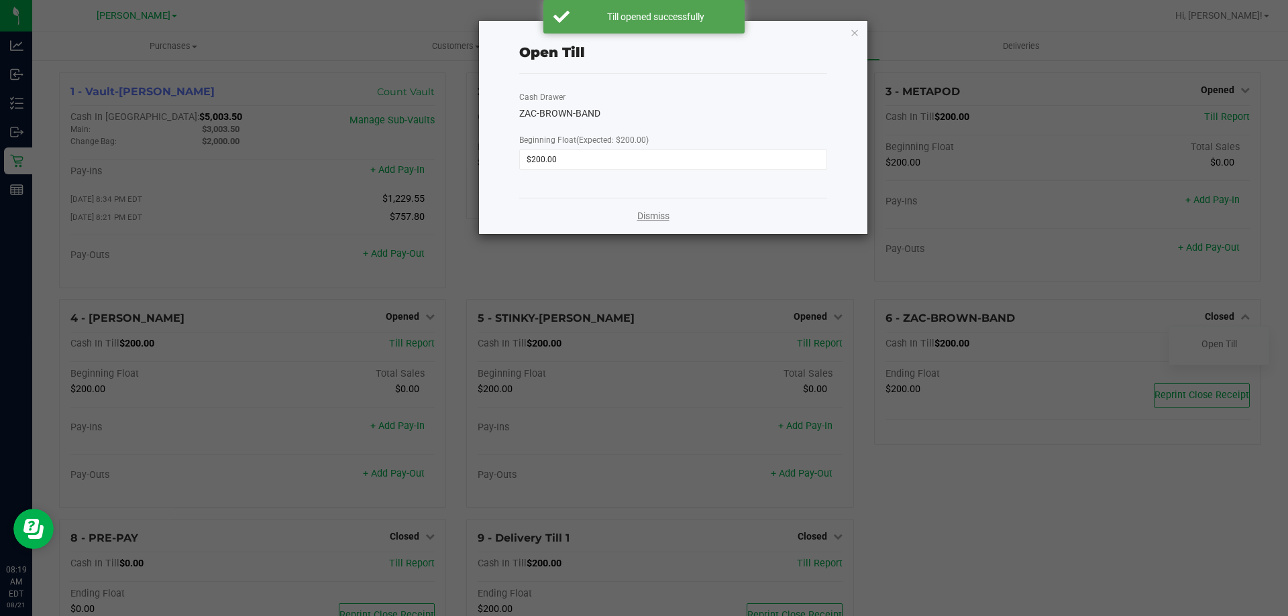
click at [637, 211] on link "Dismiss" at bounding box center [653, 216] width 32 height 14
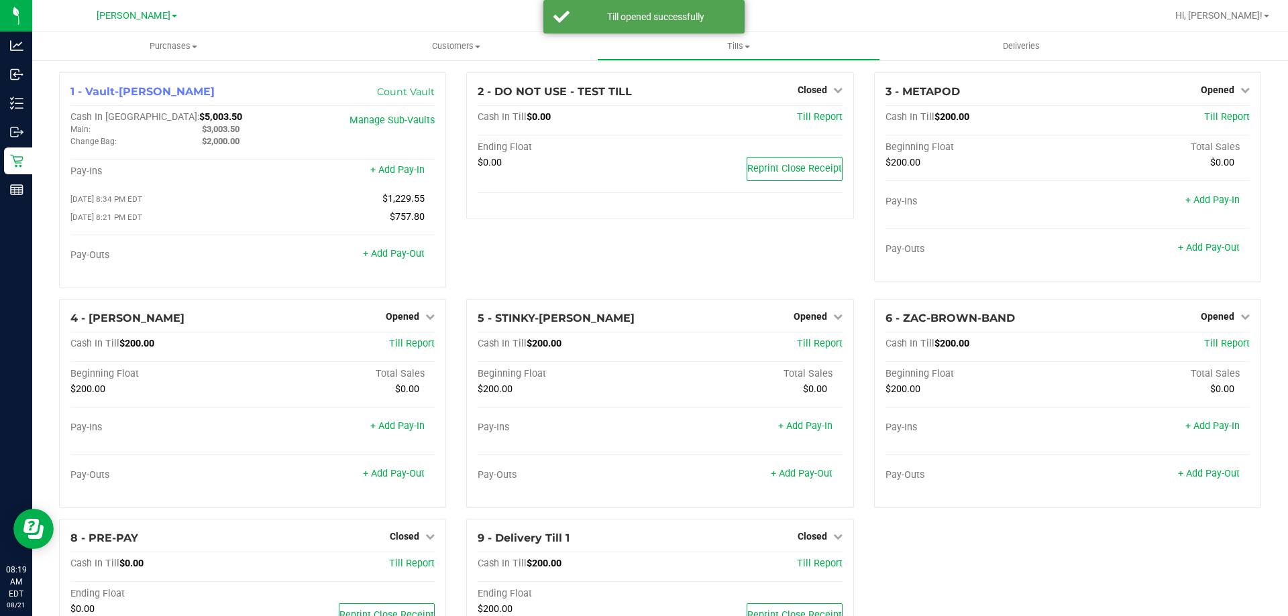
drag, startPoint x: 697, startPoint y: 247, endPoint x: 673, endPoint y: 258, distance: 25.5
click at [645, 251] on div "2 - DO NOT USE - TEST TILL Closed Open Till Cash In Till $0.00 Till Report Endi…" at bounding box center [659, 185] width 407 height 227
click at [645, 259] on div "2 - DO NOT USE - TEST TILL Closed Open Till Cash In Till $0.00 Till Report Endi…" at bounding box center [659, 185] width 407 height 227
click at [569, 280] on div "2 - DO NOT USE - TEST TILL Closed Open Till Cash In Till $0.00 Till Report Endi…" at bounding box center [659, 185] width 407 height 227
click at [553, 265] on div "2 - DO NOT USE - TEST TILL Closed Open Till Cash In Till $0.00 Till Report Endi…" at bounding box center [659, 185] width 407 height 227
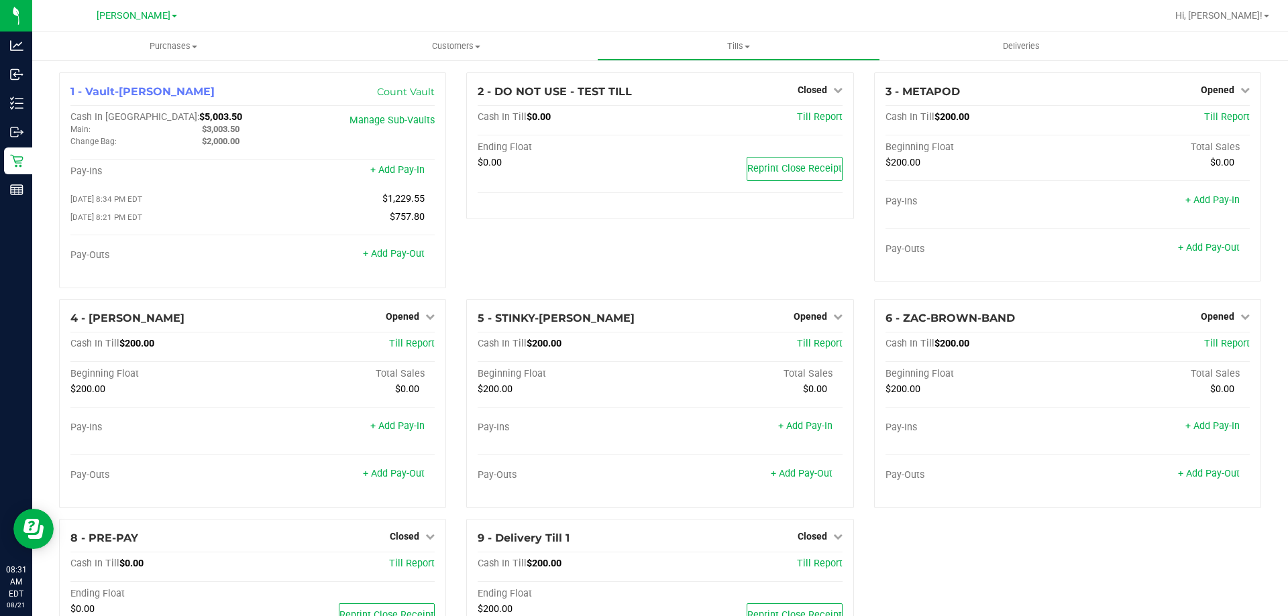
click at [549, 255] on div "2 - DO NOT USE - TEST TILL Closed Open Till Cash In Till $0.00 Till Report Endi…" at bounding box center [659, 185] width 407 height 227
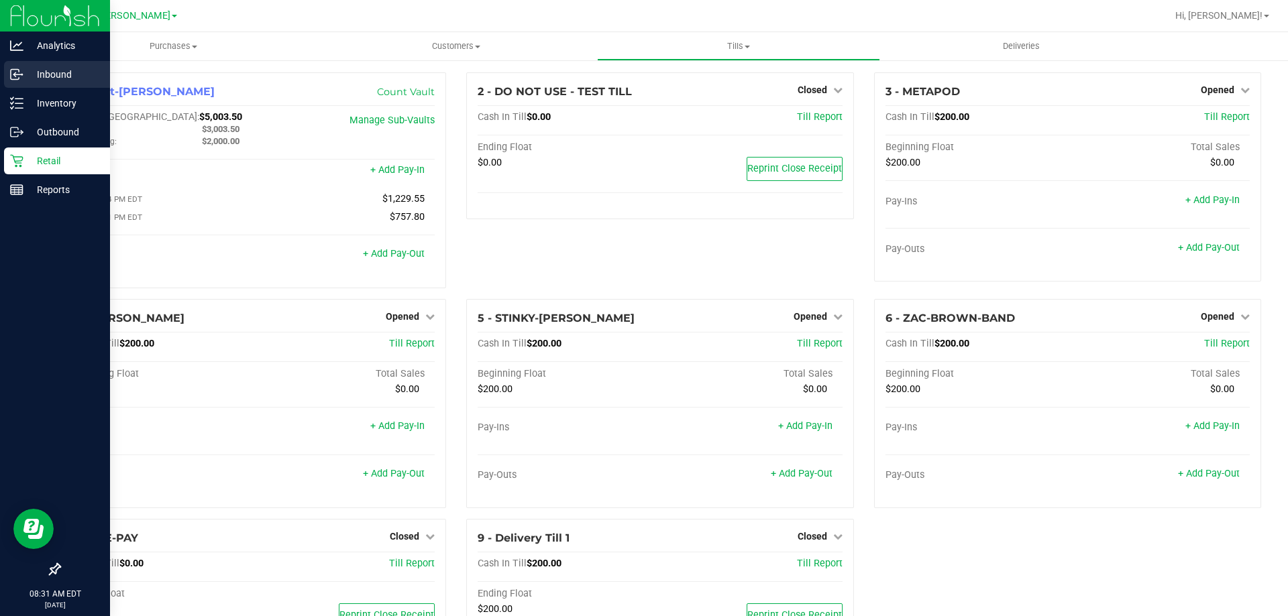
click at [33, 75] on p "Inbound" at bounding box center [63, 74] width 80 height 16
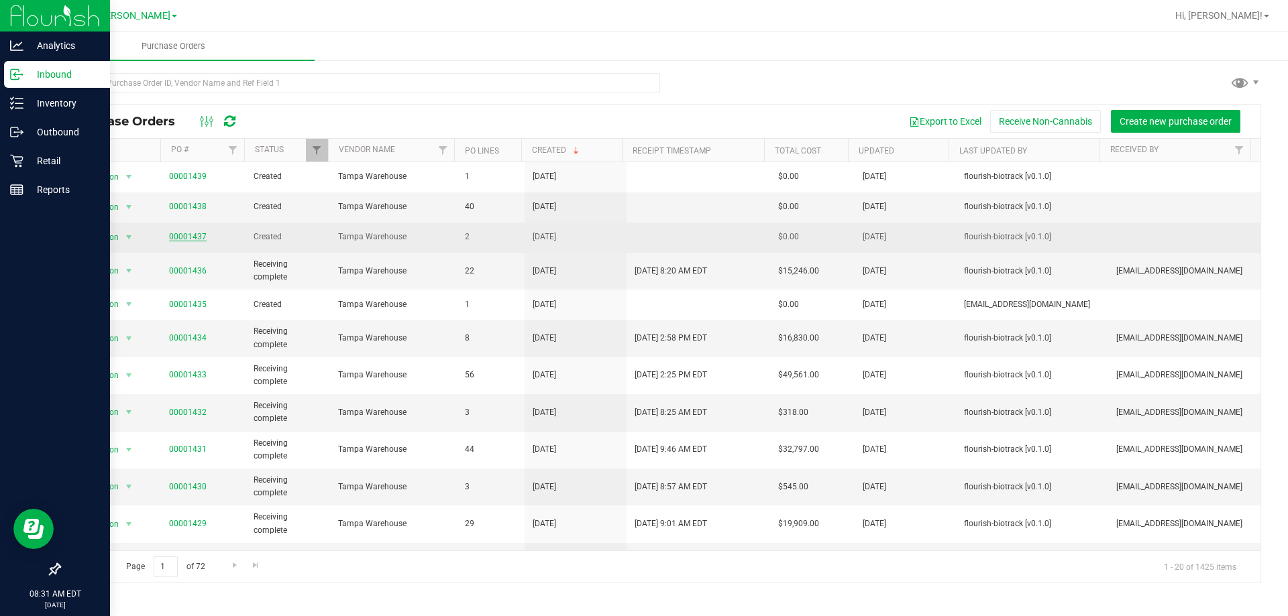
click at [188, 236] on link "00001437" at bounding box center [188, 236] width 38 height 9
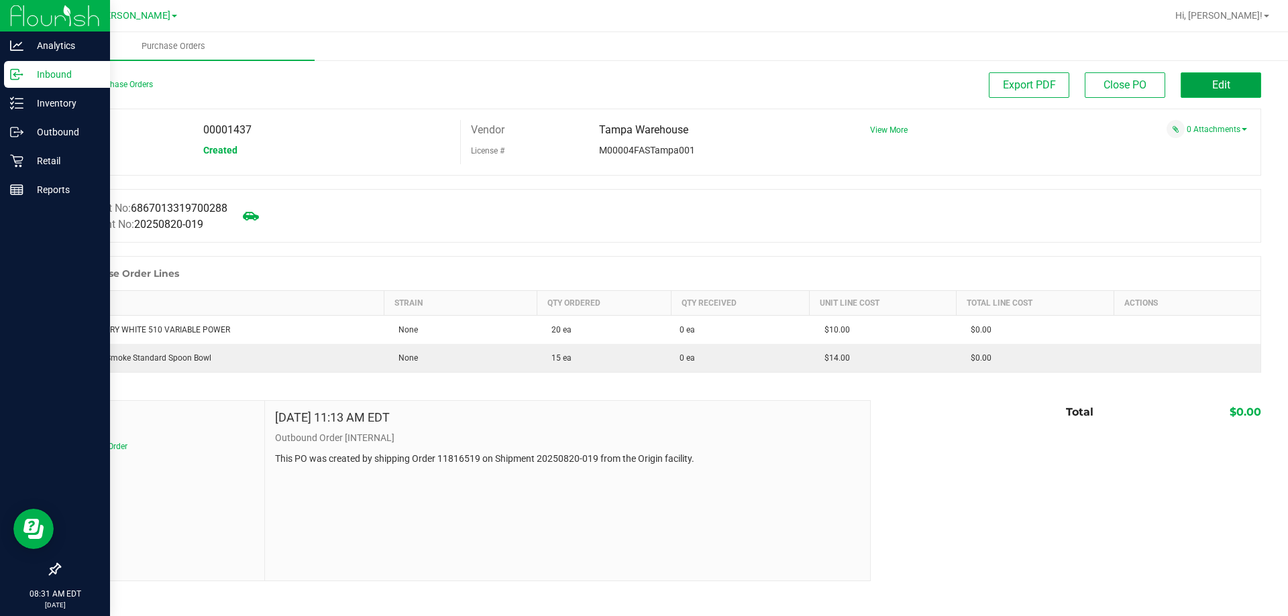
click at [645, 87] on button "Edit" at bounding box center [1220, 84] width 80 height 25
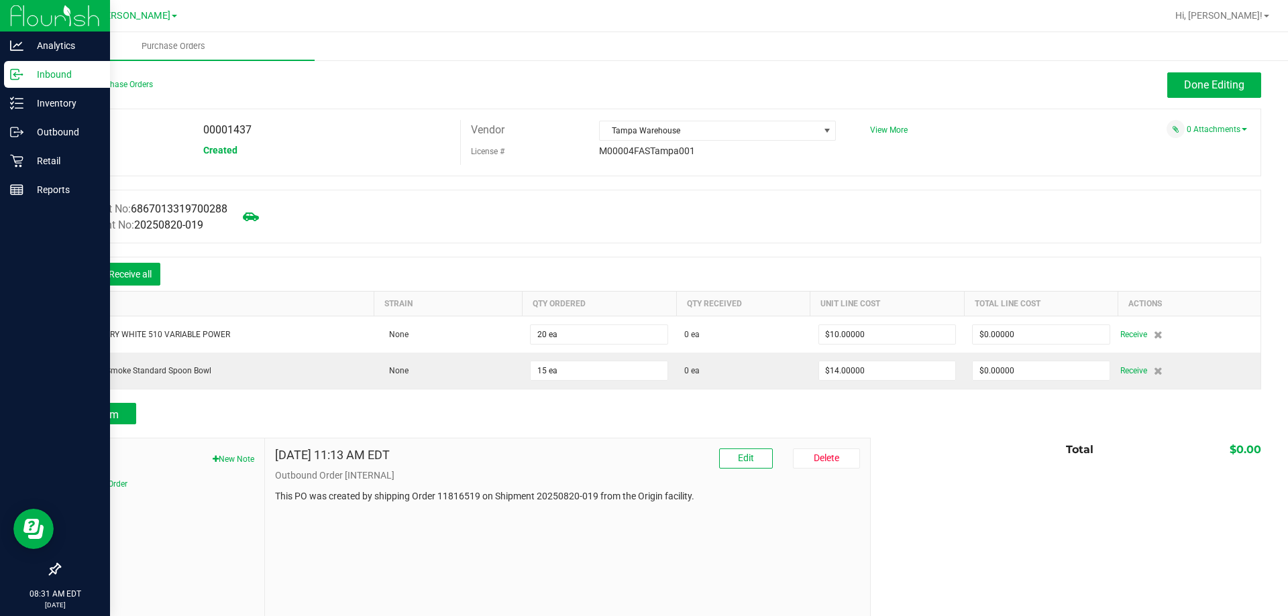
click at [72, 266] on div "Receive all" at bounding box center [116, 274] width 101 height 28
click at [74, 272] on icon at bounding box center [80, 276] width 12 height 12
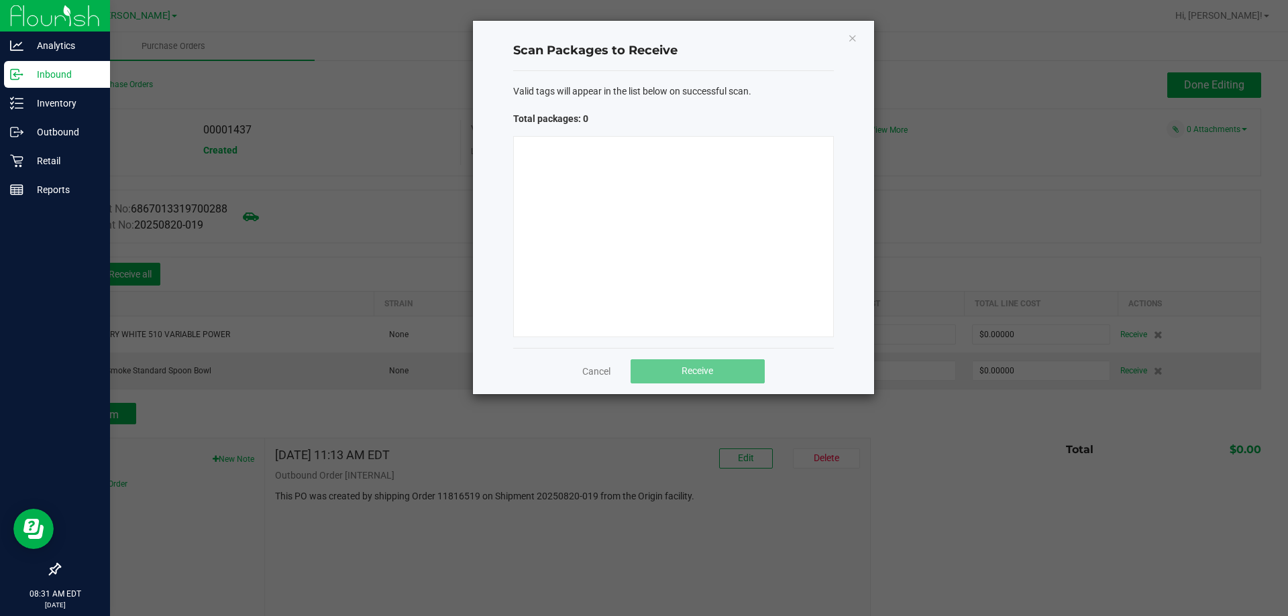
click at [577, 201] on div at bounding box center [673, 236] width 321 height 201
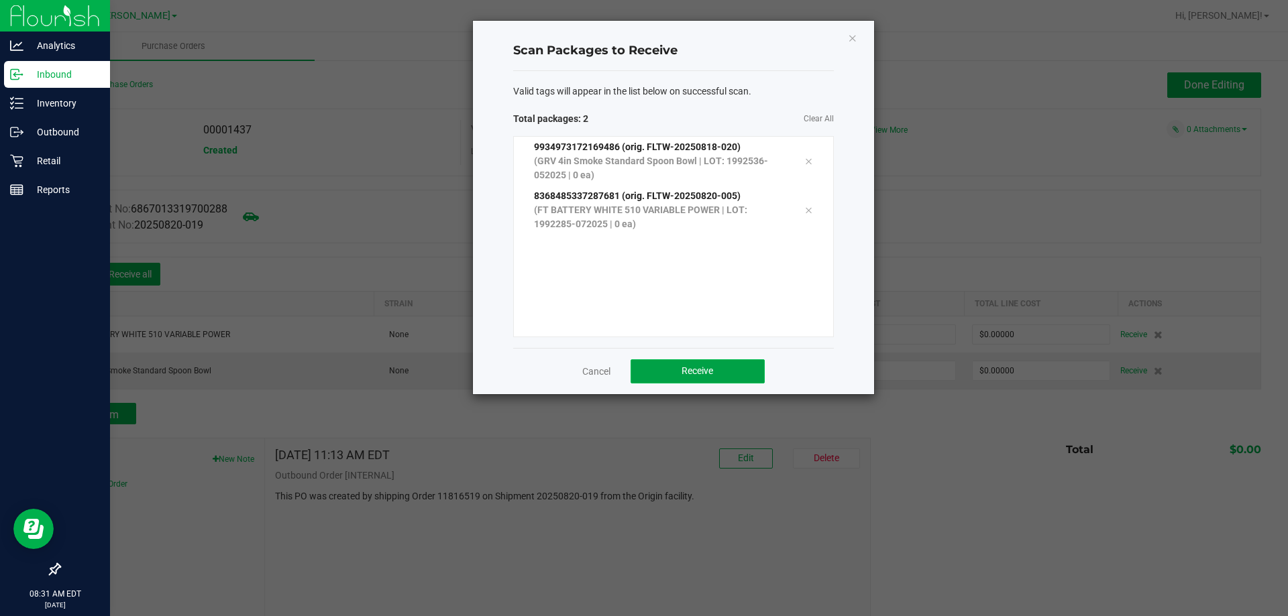
click at [645, 367] on button "Receive" at bounding box center [697, 371] width 134 height 24
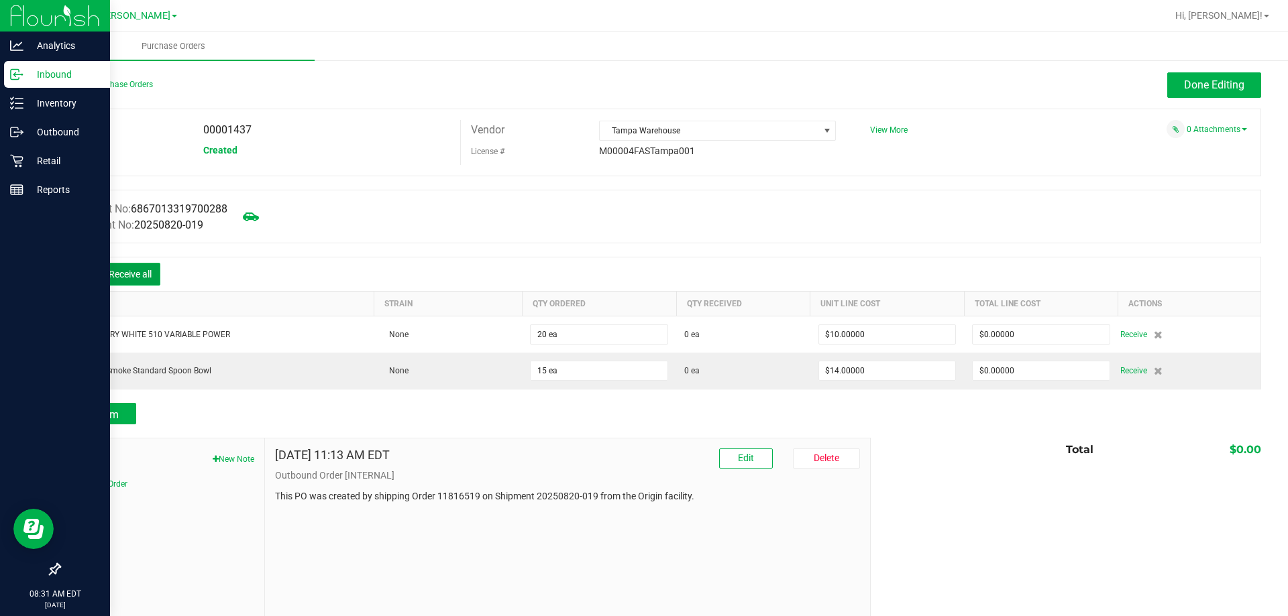
click at [145, 272] on button "Receive all" at bounding box center [130, 274] width 60 height 23
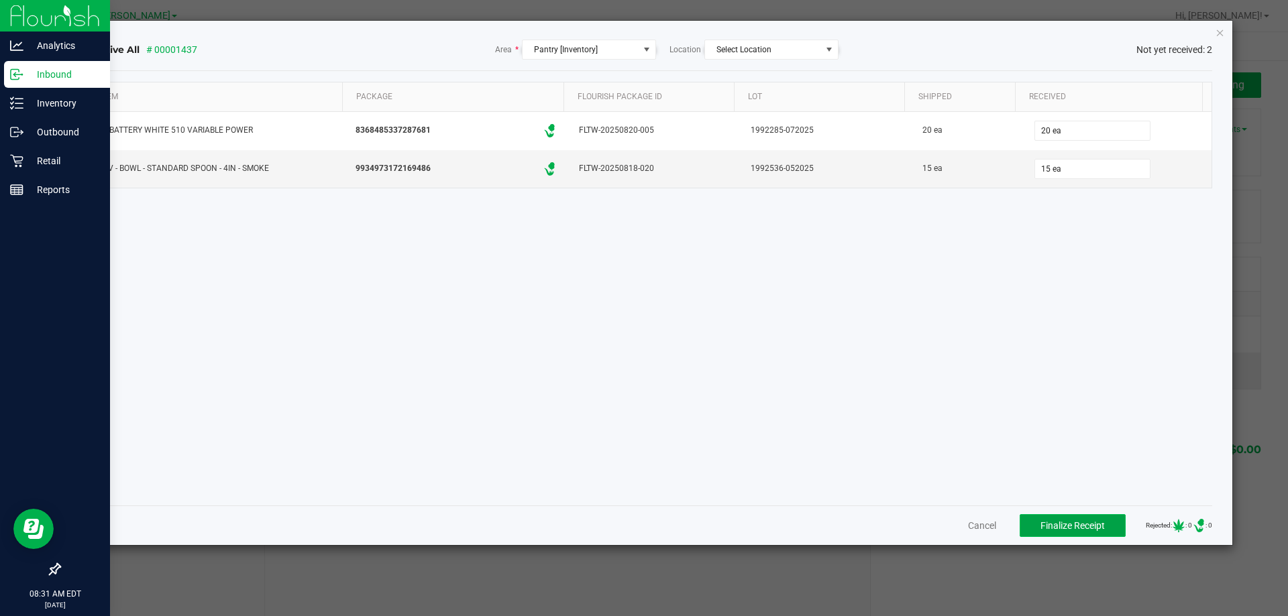
click at [645, 524] on span "Finalize Receipt" at bounding box center [1072, 525] width 64 height 11
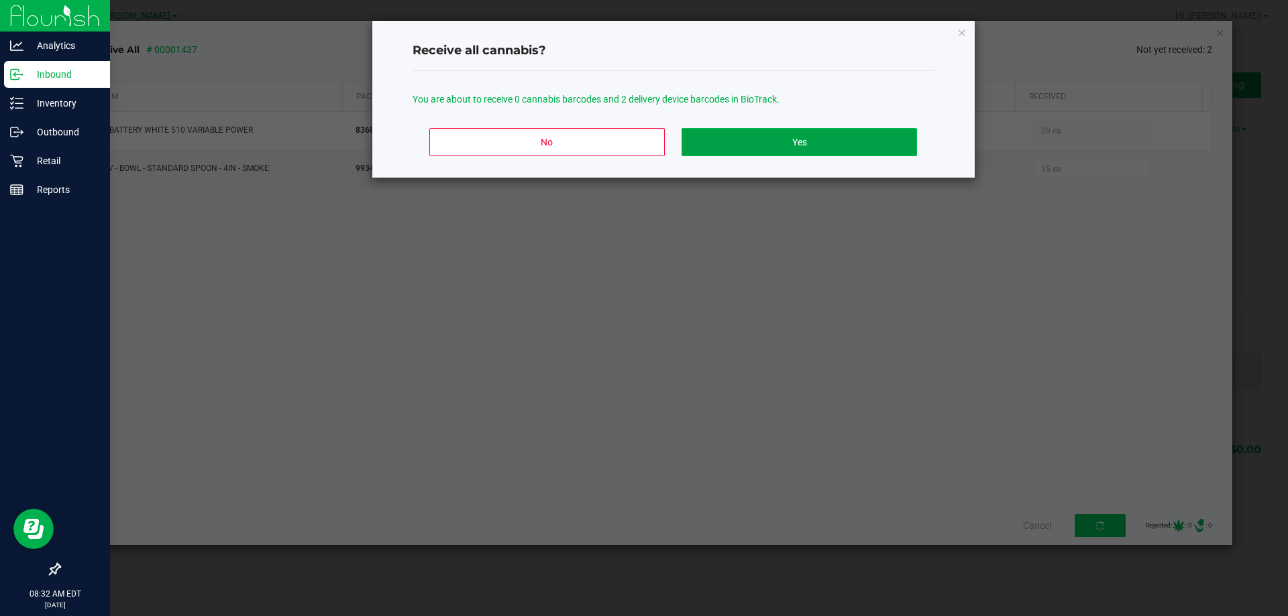
click at [645, 135] on button "Yes" at bounding box center [798, 142] width 235 height 28
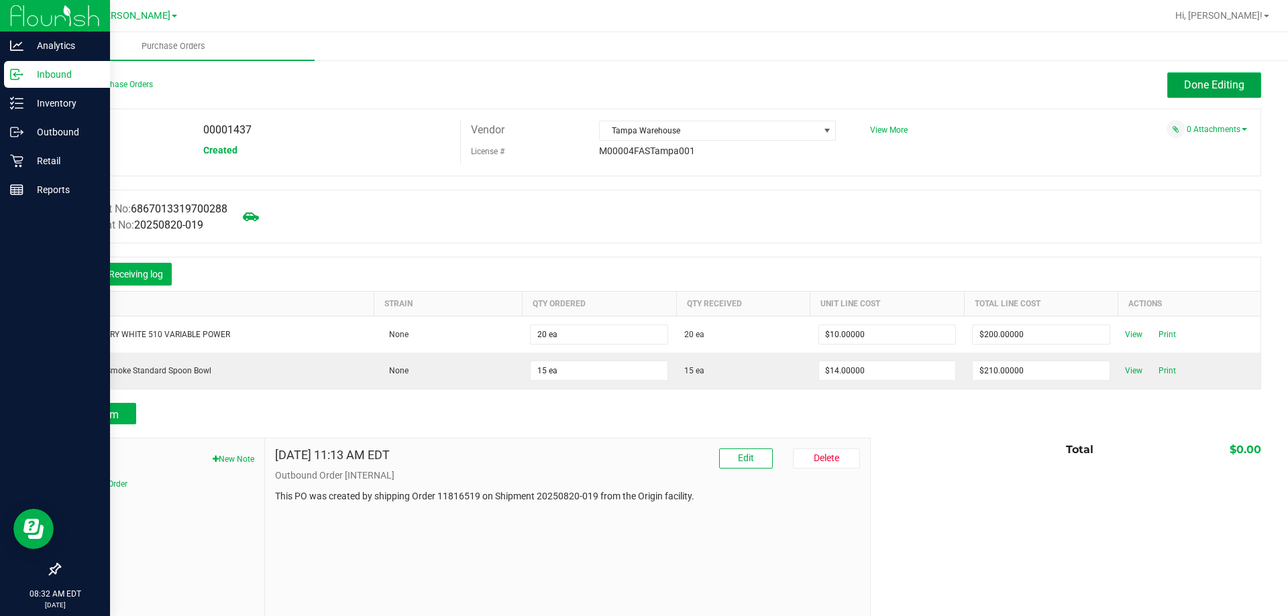
click at [645, 83] on span "Done Editing" at bounding box center [1214, 84] width 60 height 13
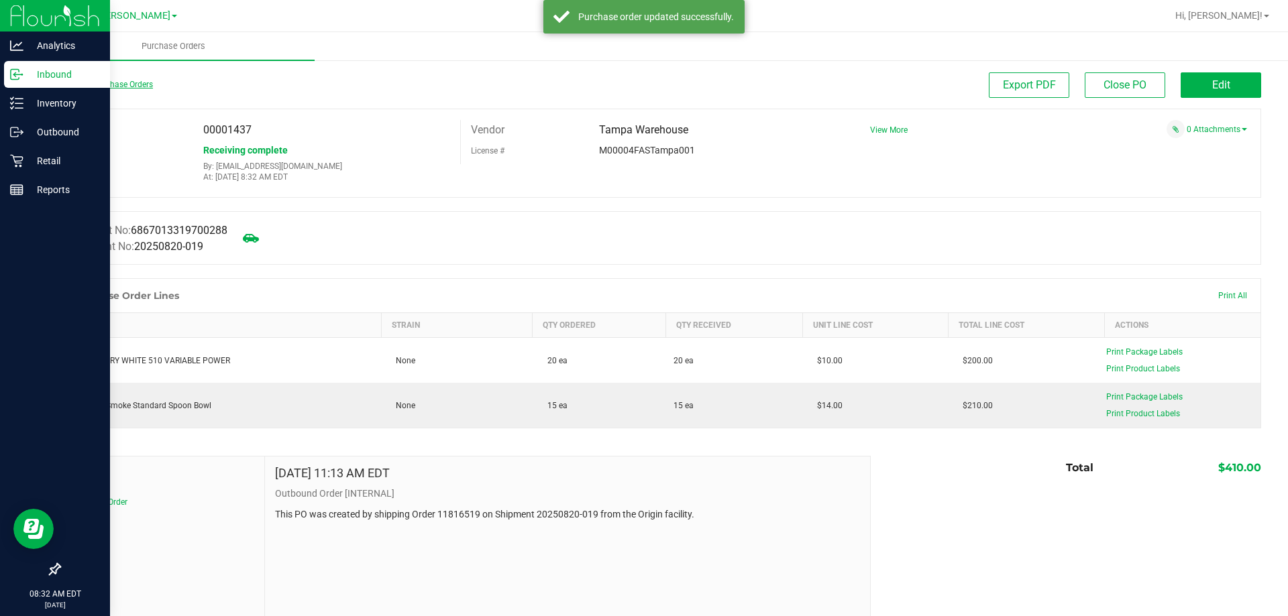
click at [72, 80] on link "Back to Purchase Orders" at bounding box center [106, 84] width 94 height 9
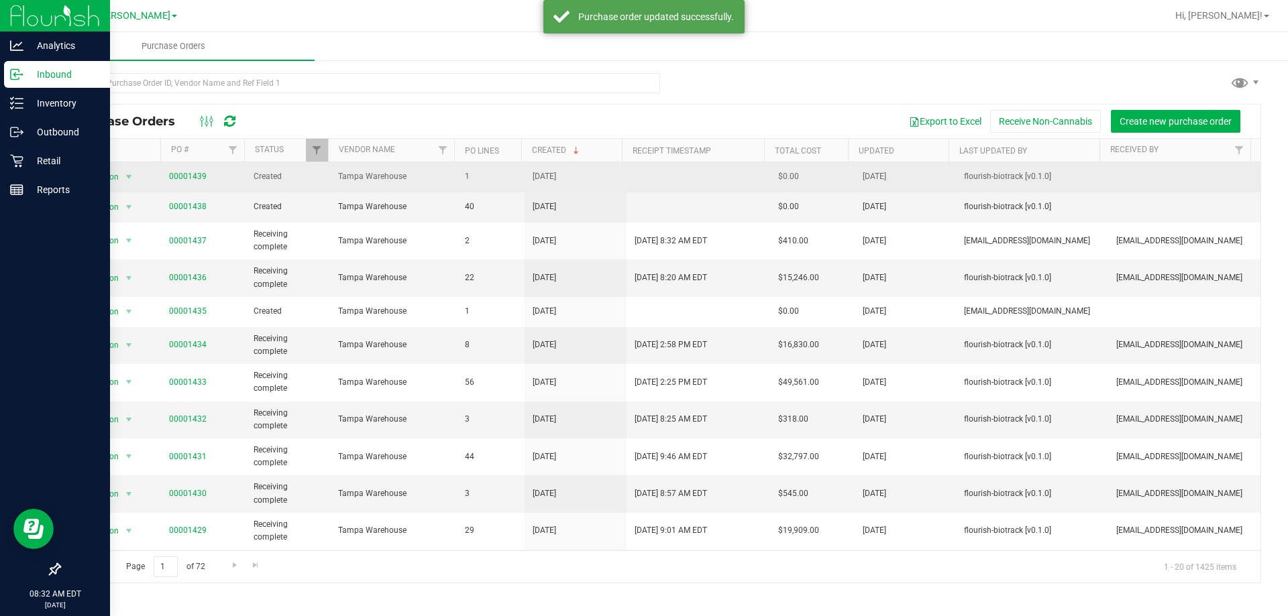
click at [205, 175] on span "00001439" at bounding box center [203, 176] width 68 height 13
click at [193, 176] on link "00001439" at bounding box center [188, 176] width 38 height 9
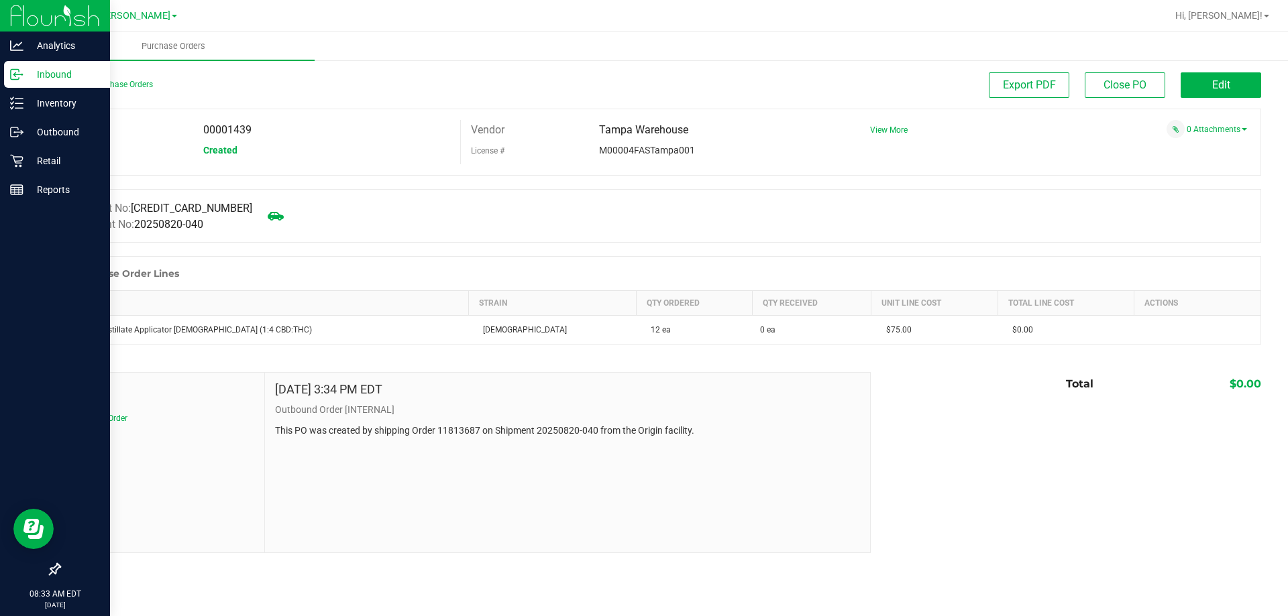
click at [645, 78] on span "Edit" at bounding box center [1221, 84] width 18 height 13
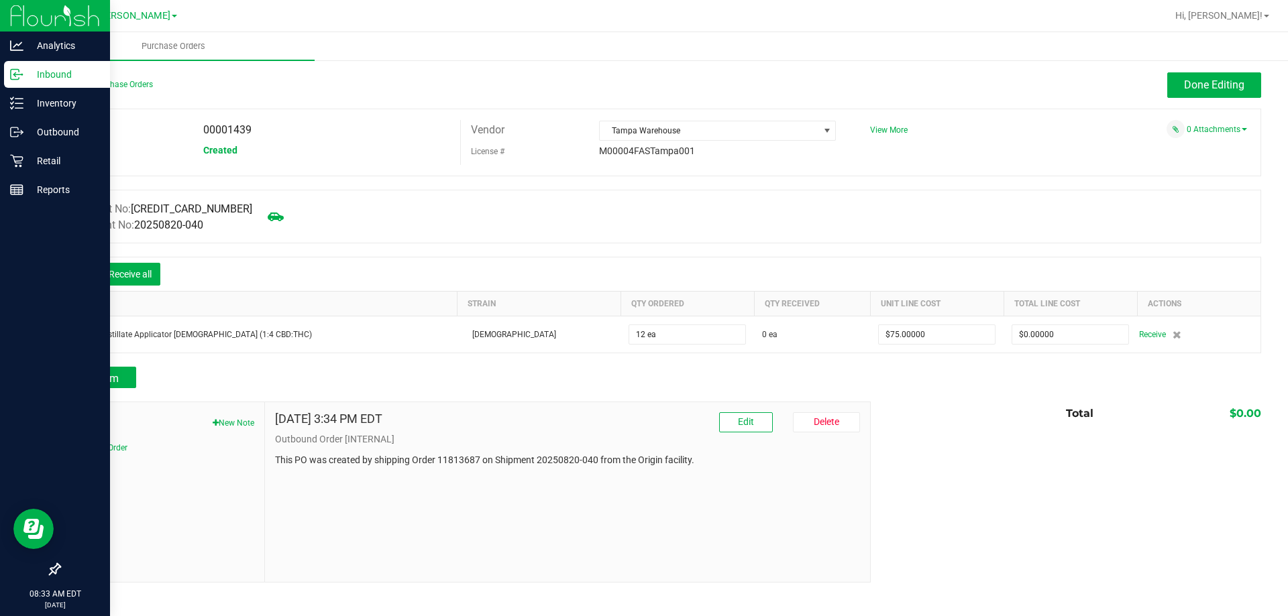
click at [82, 275] on icon at bounding box center [79, 275] width 13 height 13
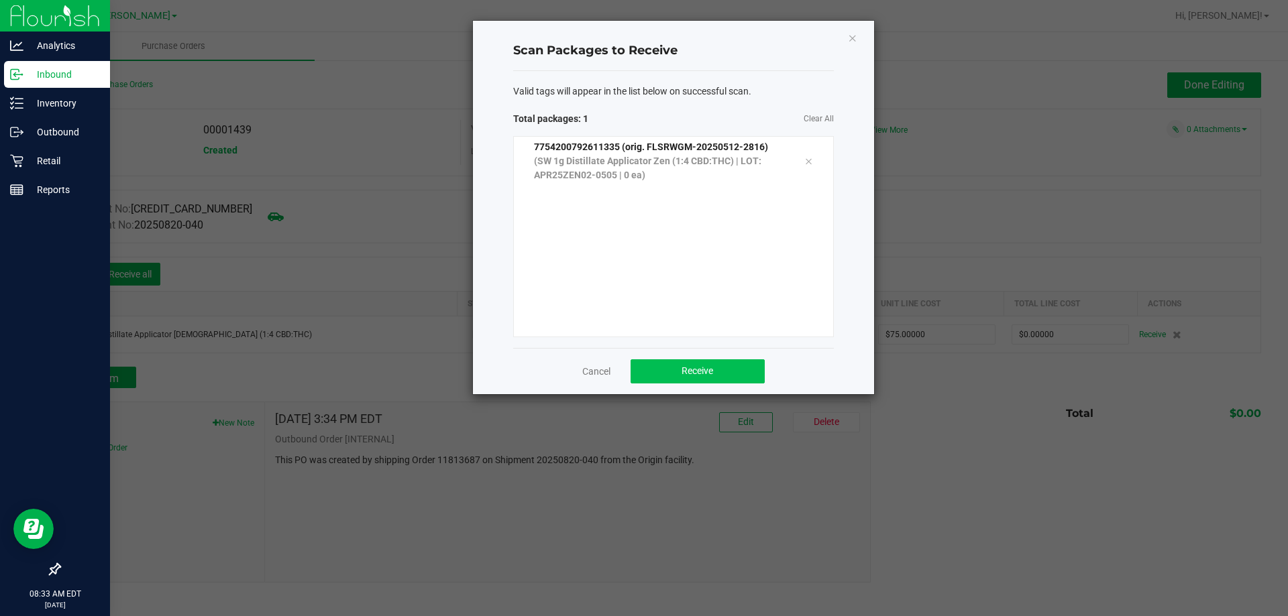
click at [645, 370] on span "Receive" at bounding box center [697, 370] width 32 height 11
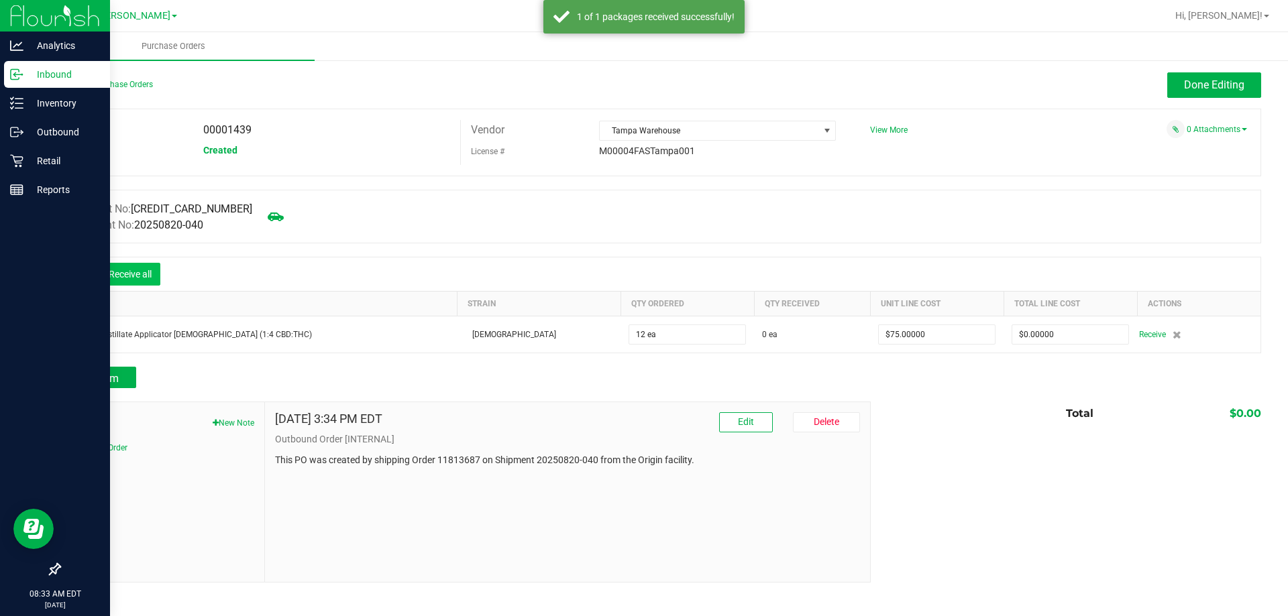
click at [146, 270] on button "Receive all" at bounding box center [130, 274] width 60 height 23
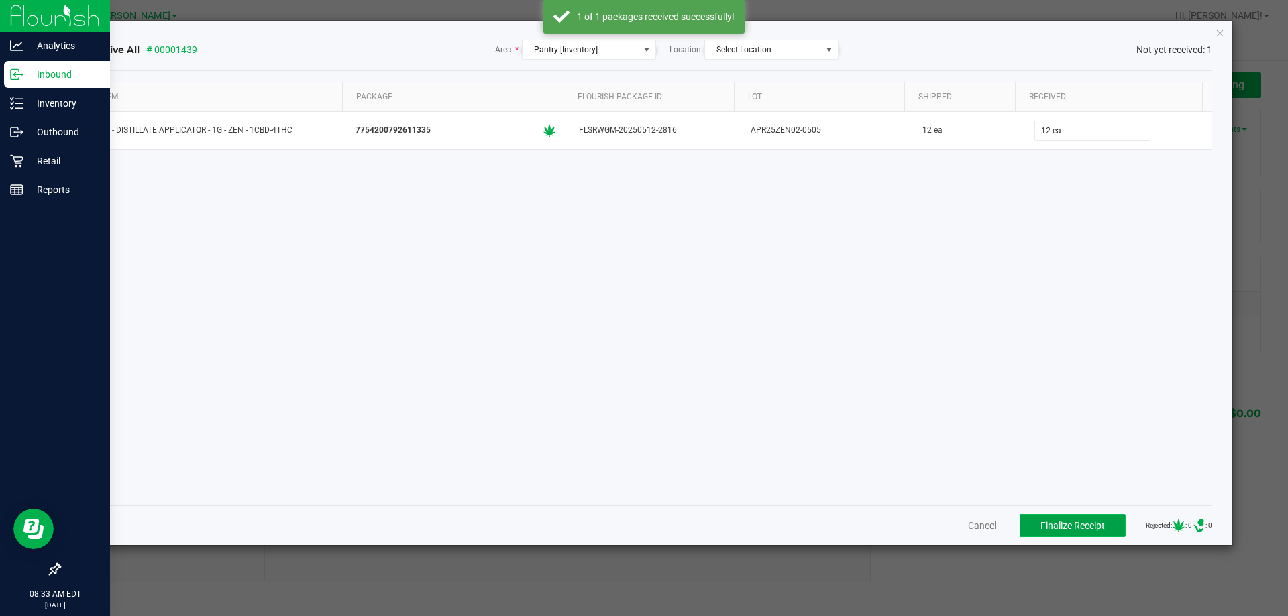
click at [645, 526] on span "Finalize Receipt" at bounding box center [1072, 525] width 64 height 11
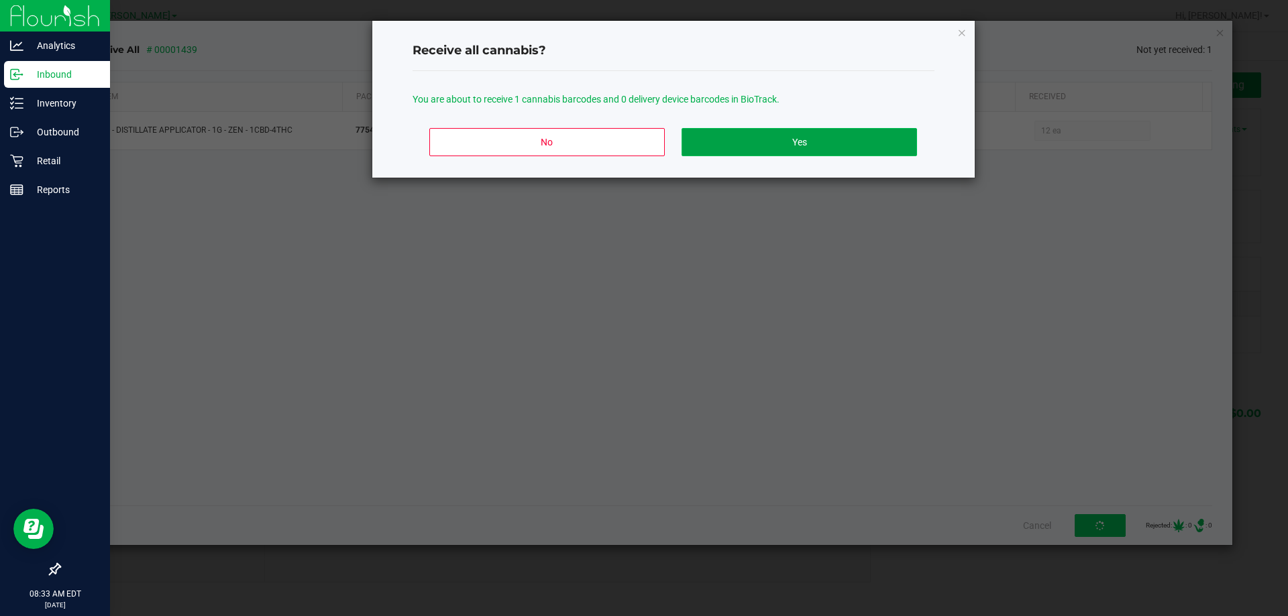
click at [645, 140] on button "Yes" at bounding box center [798, 142] width 235 height 28
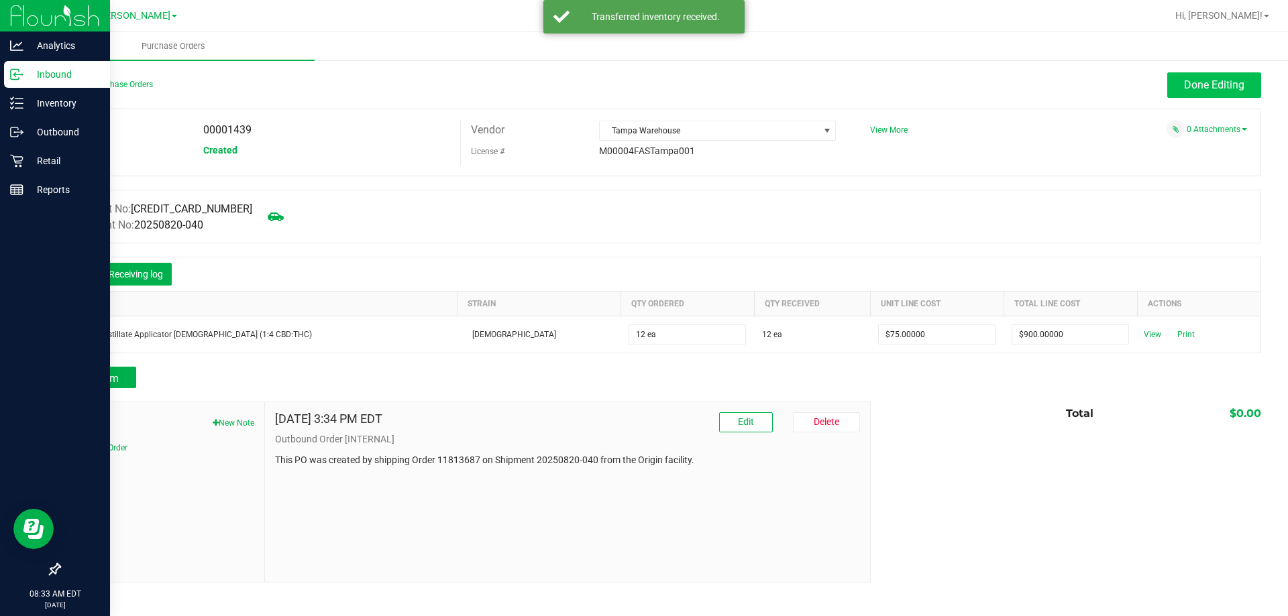
click at [645, 85] on span "Done Editing" at bounding box center [1214, 84] width 60 height 13
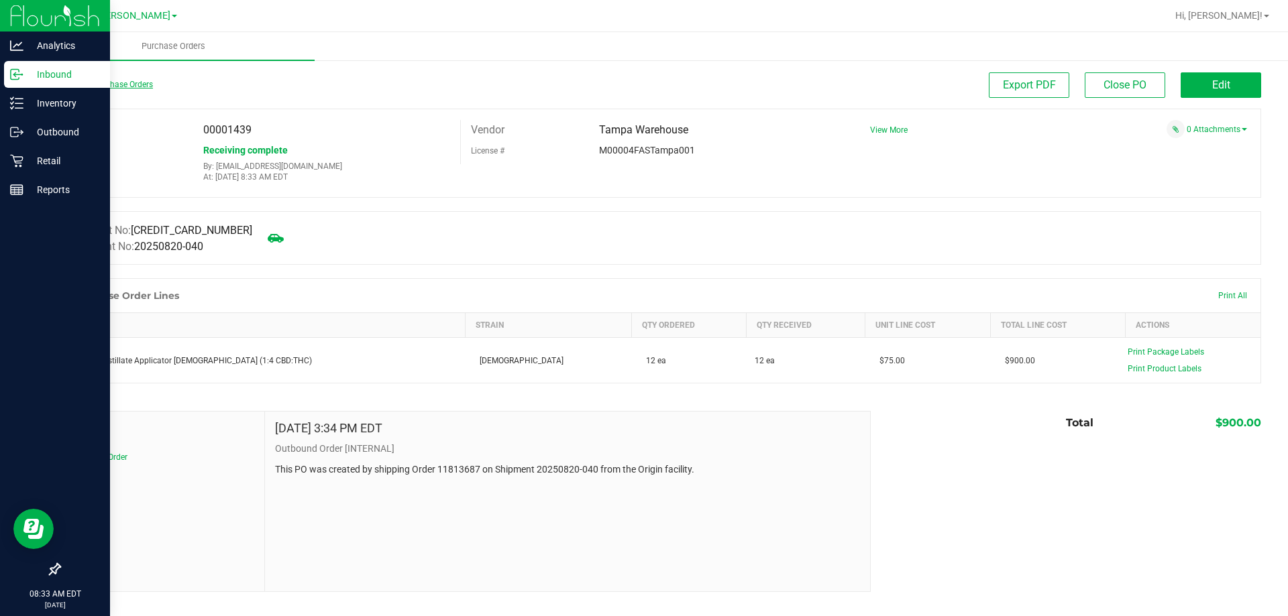
click at [100, 86] on link "Back to Purchase Orders" at bounding box center [106, 84] width 94 height 9
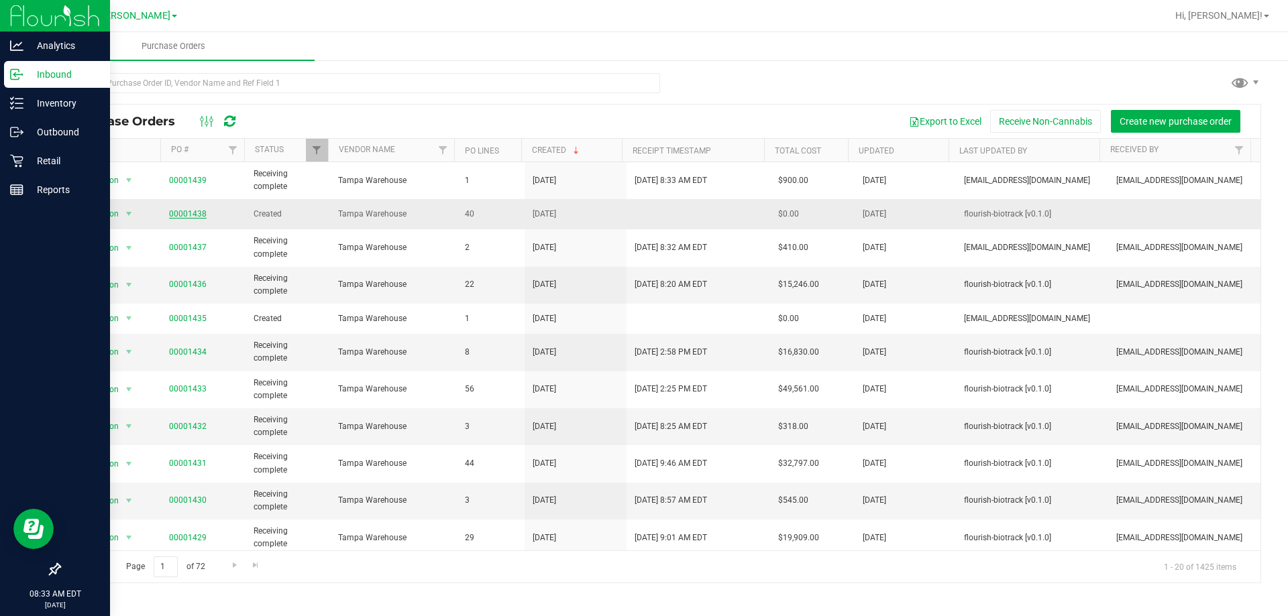
click at [180, 218] on link "00001438" at bounding box center [188, 213] width 38 height 9
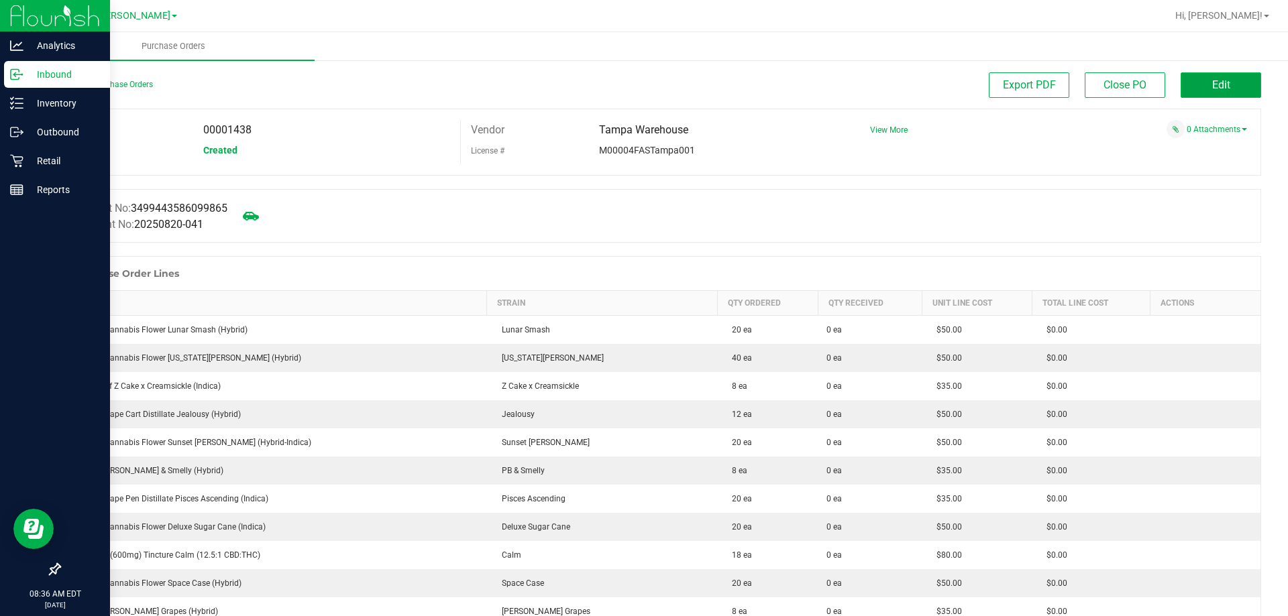
click at [645, 80] on button "Edit" at bounding box center [1220, 84] width 80 height 25
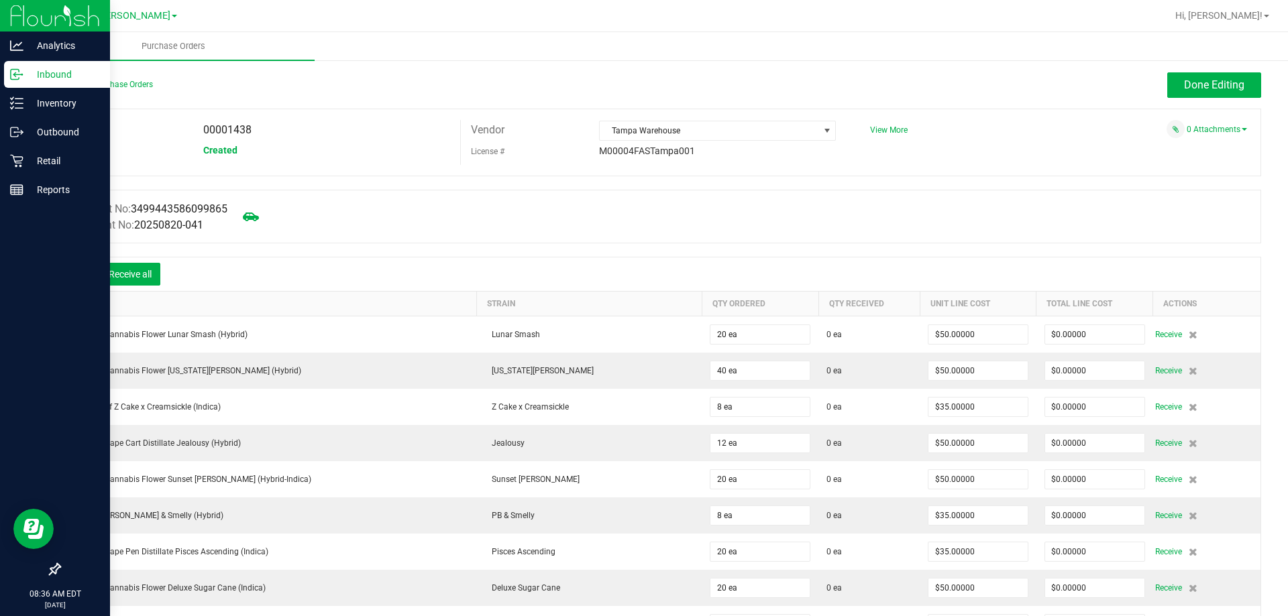
click at [84, 276] on icon at bounding box center [80, 276] width 12 height 12
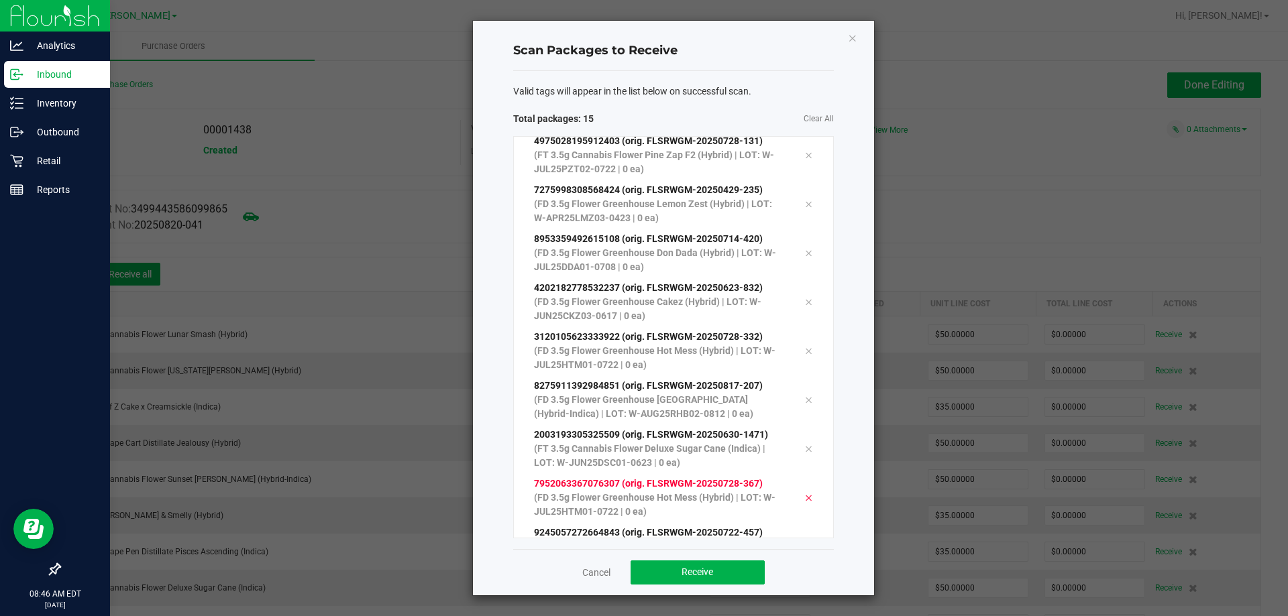
scroll to position [367, 0]
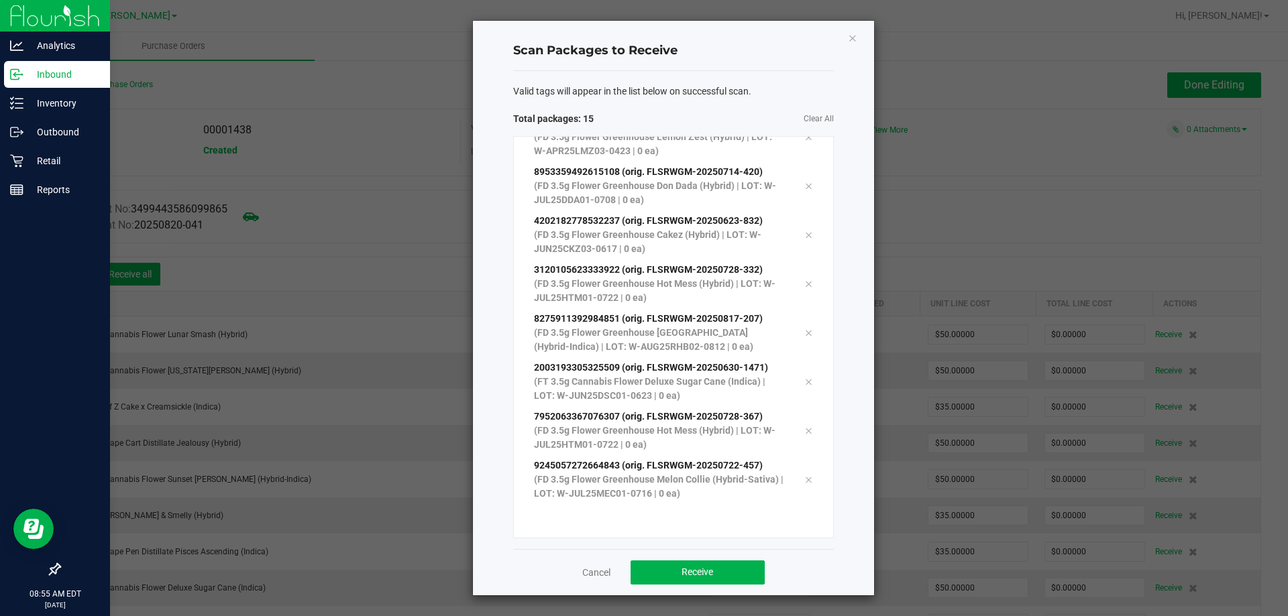
click at [645, 514] on div "0065316093704524 (orig. FLSRWGM-20250814-386) (FT 3.5g Cannabis Flower [US_STAT…" at bounding box center [673, 337] width 321 height 402
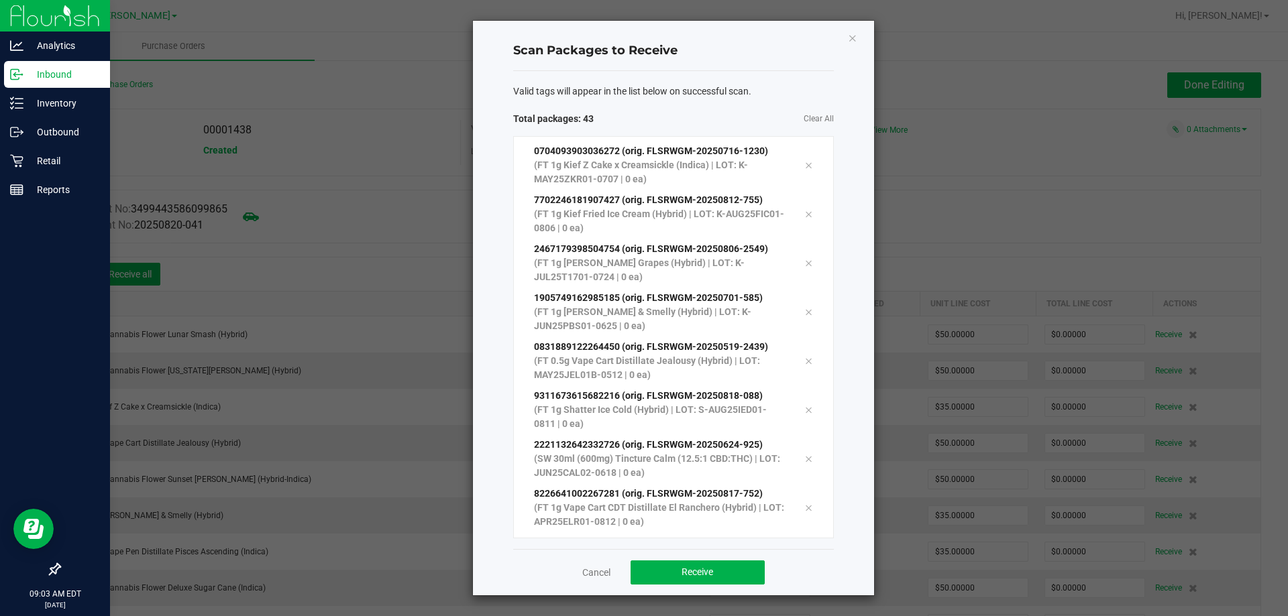
scroll to position [1752, 0]
click at [645, 573] on span "Receive" at bounding box center [697, 572] width 32 height 11
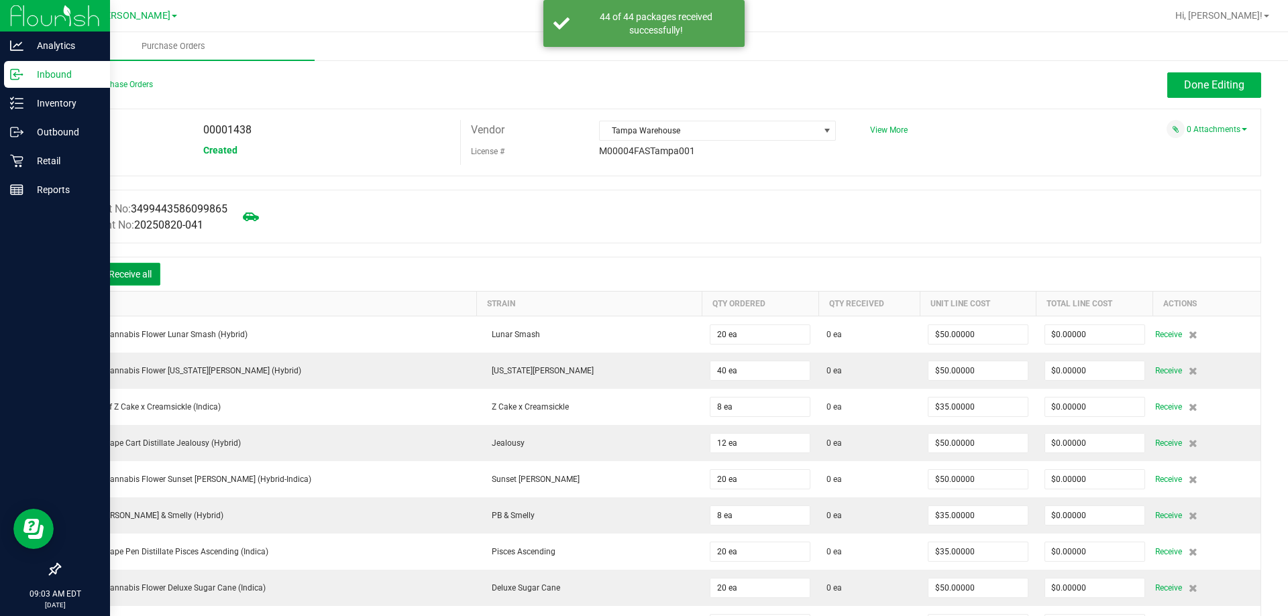
click at [146, 267] on button "Receive all" at bounding box center [130, 274] width 60 height 23
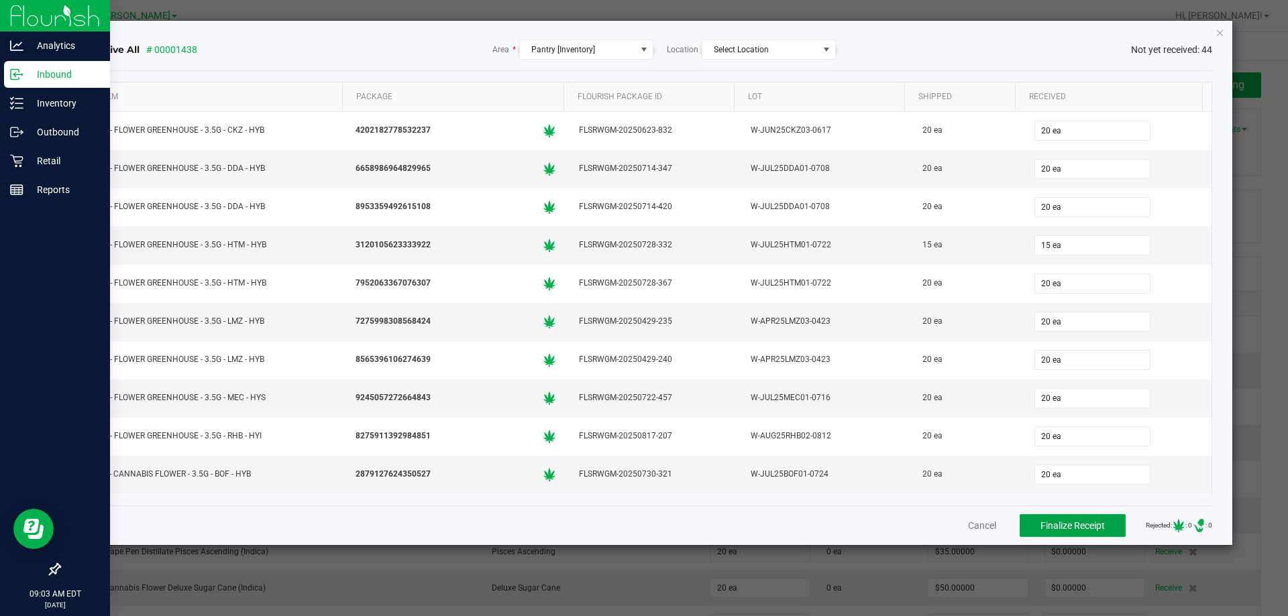
click at [645, 523] on span "Finalize Receipt" at bounding box center [1072, 525] width 64 height 11
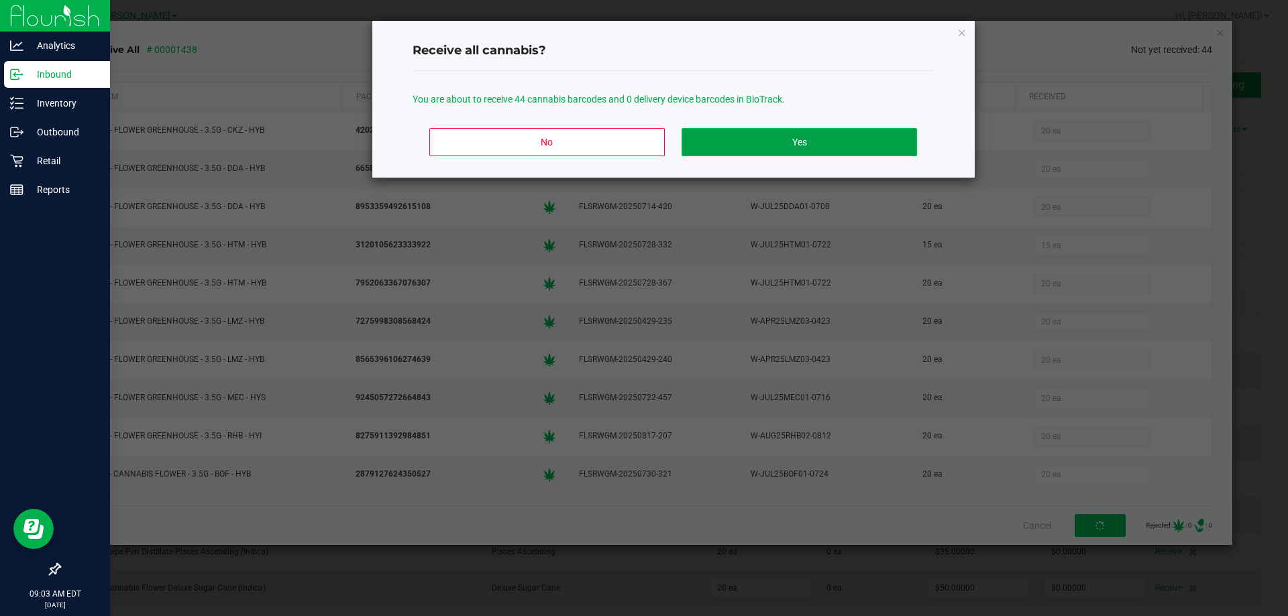
click at [645, 137] on button "Yes" at bounding box center [798, 142] width 235 height 28
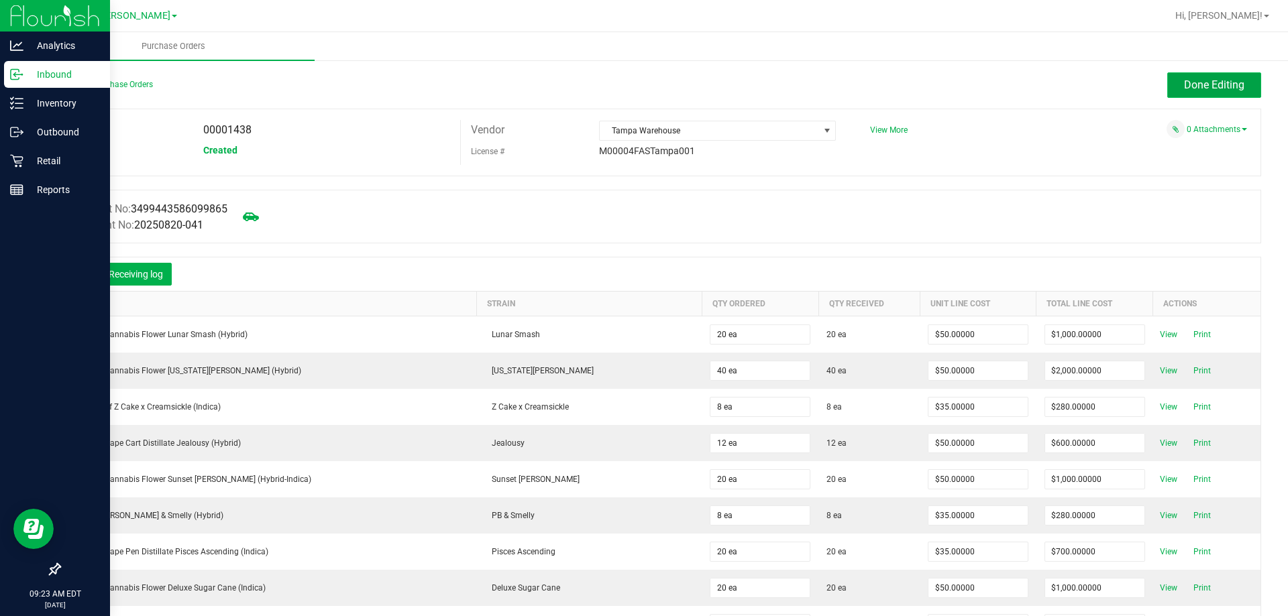
click at [645, 89] on span "Done Editing" at bounding box center [1214, 84] width 60 height 13
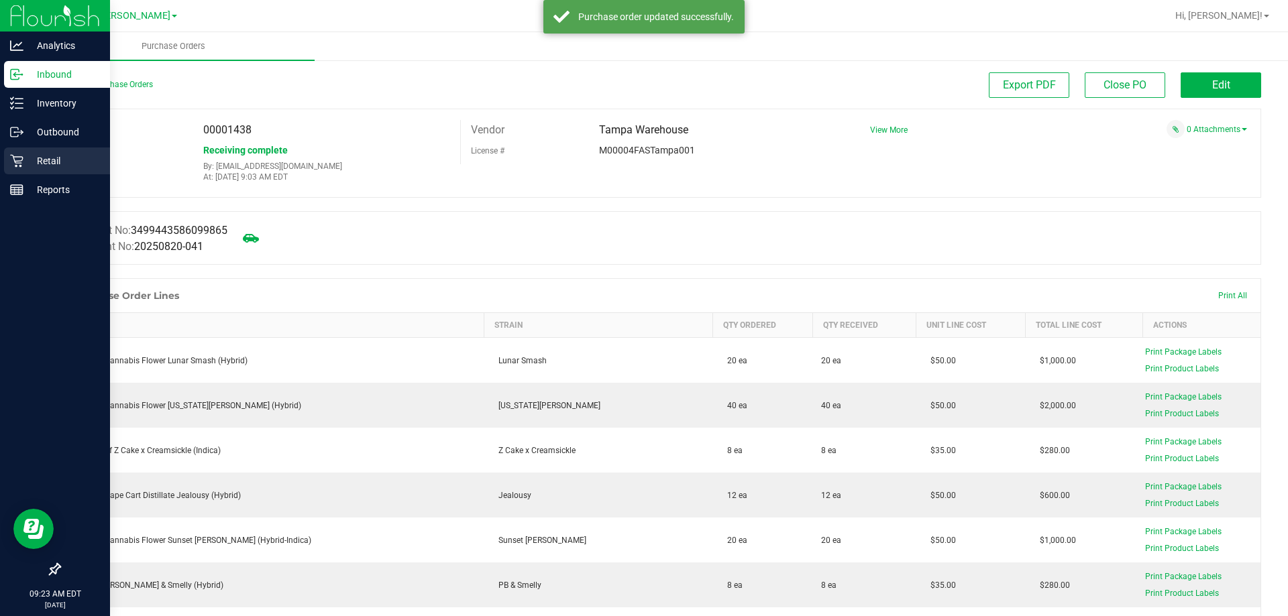
click at [22, 156] on icon at bounding box center [16, 160] width 13 height 13
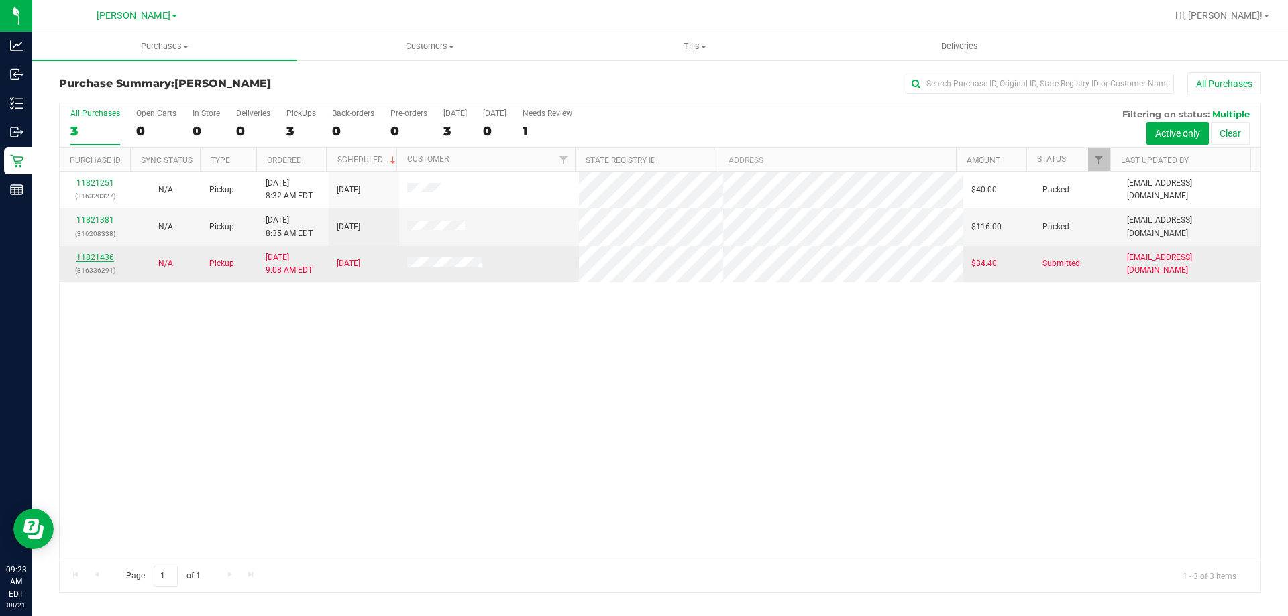
click at [87, 259] on link "11821436" at bounding box center [95, 257] width 38 height 9
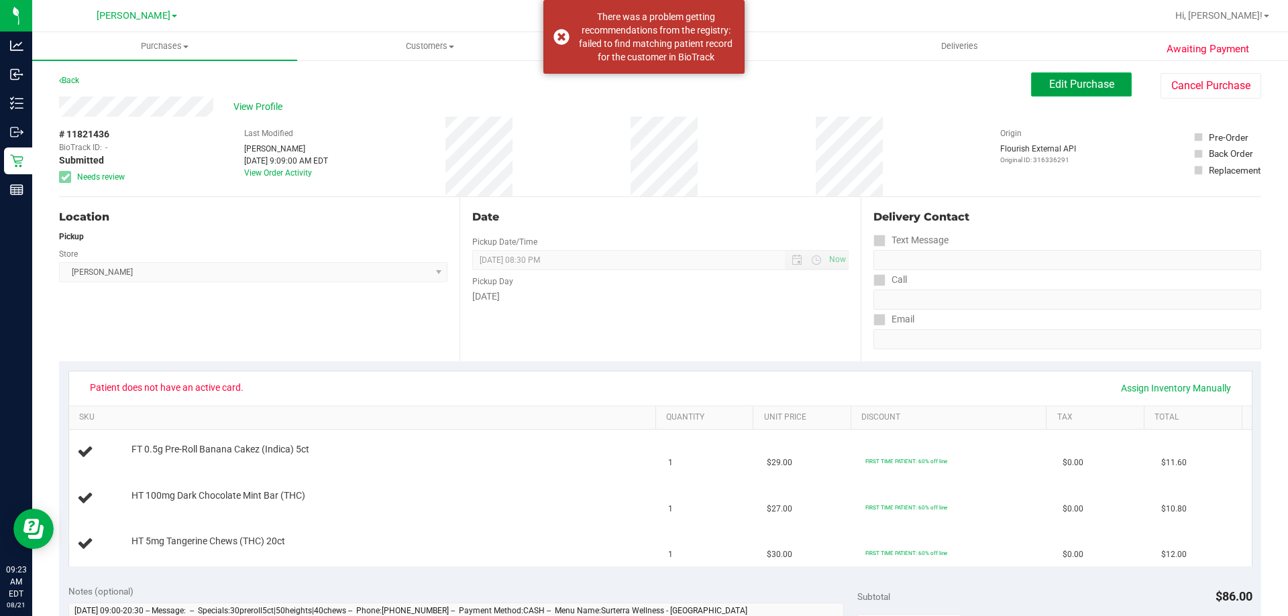
click at [645, 87] on span "Edit Purchase" at bounding box center [1081, 84] width 65 height 13
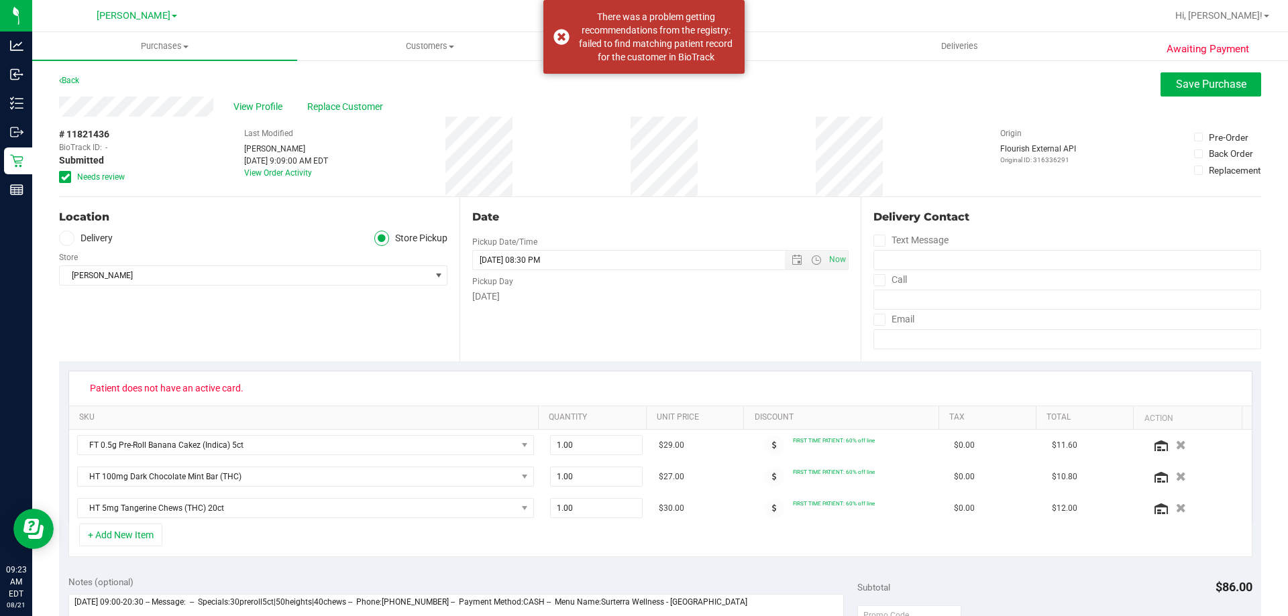
click at [338, 99] on div "View Profile Replace Customer" at bounding box center [660, 107] width 1202 height 20
click at [349, 107] on span "Replace Customer" at bounding box center [347, 107] width 80 height 14
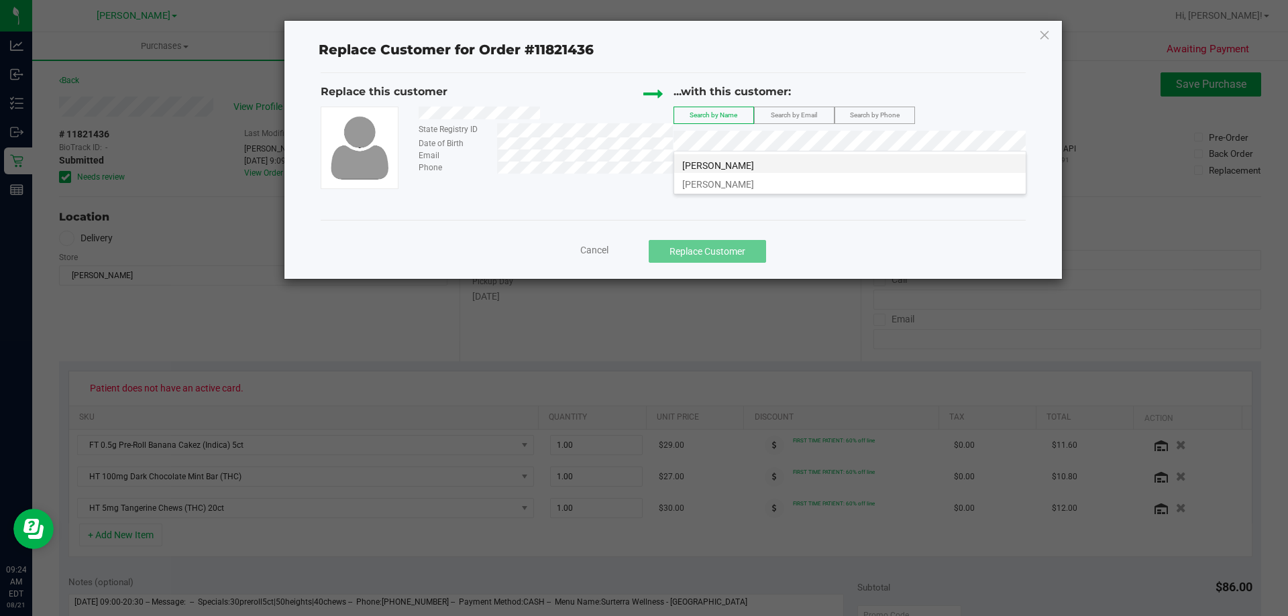
click at [645, 160] on span "[PERSON_NAME]" at bounding box center [718, 165] width 72 height 11
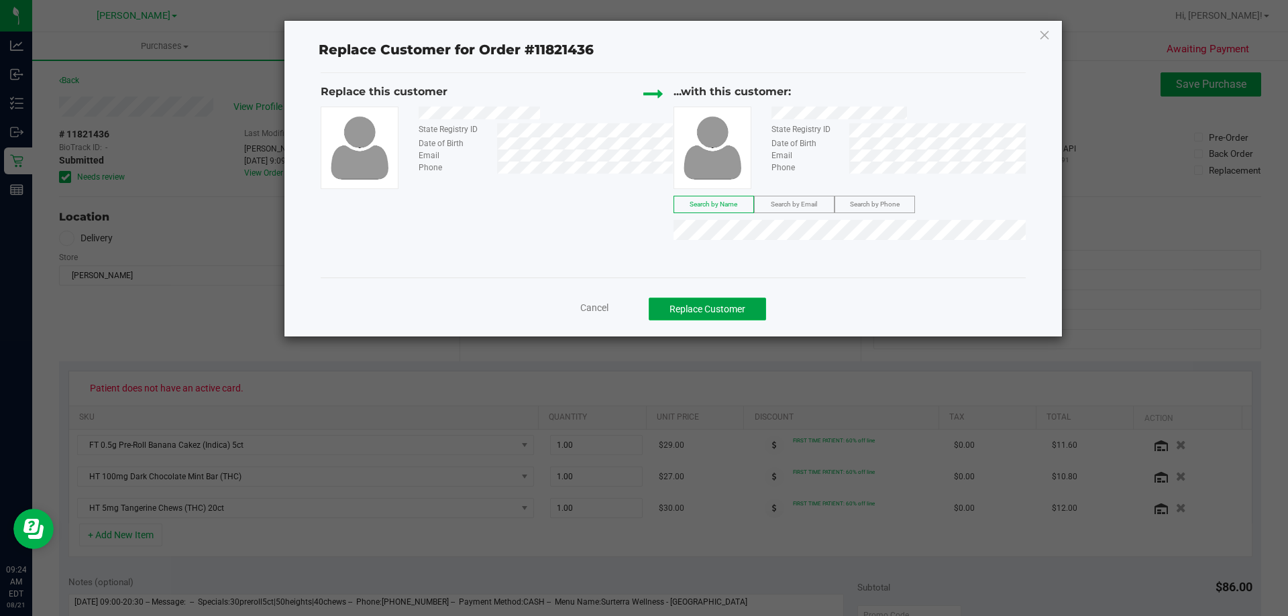
click at [645, 313] on button "Replace Customer" at bounding box center [706, 309] width 117 height 23
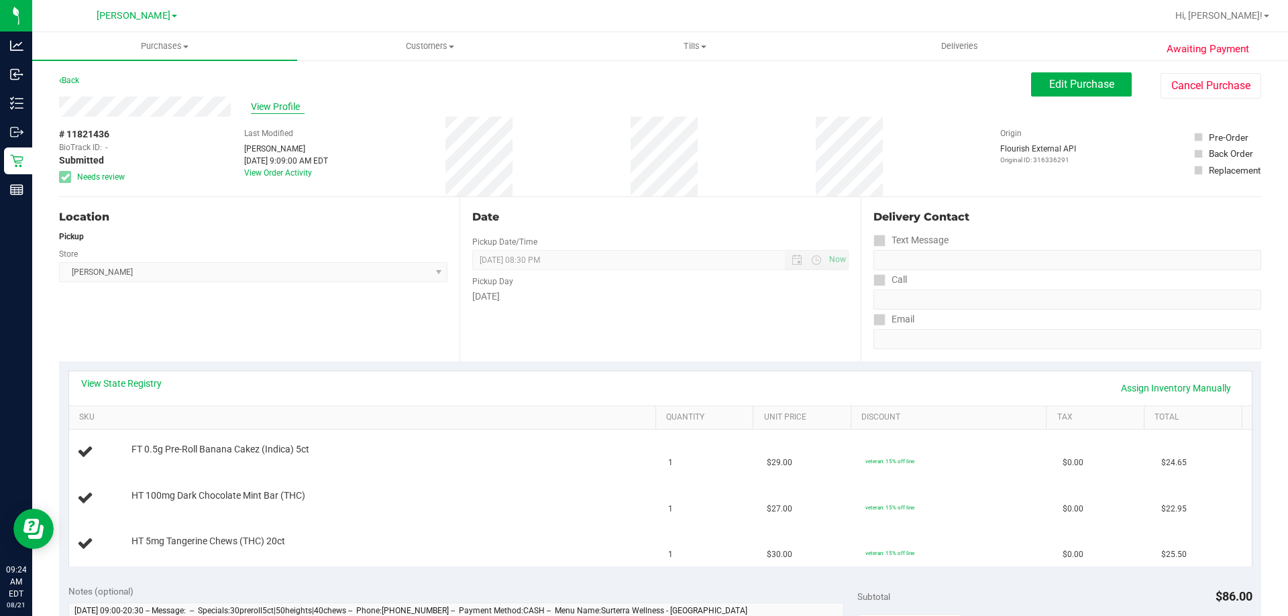
click at [280, 109] on span "View Profile" at bounding box center [278, 107] width 54 height 14
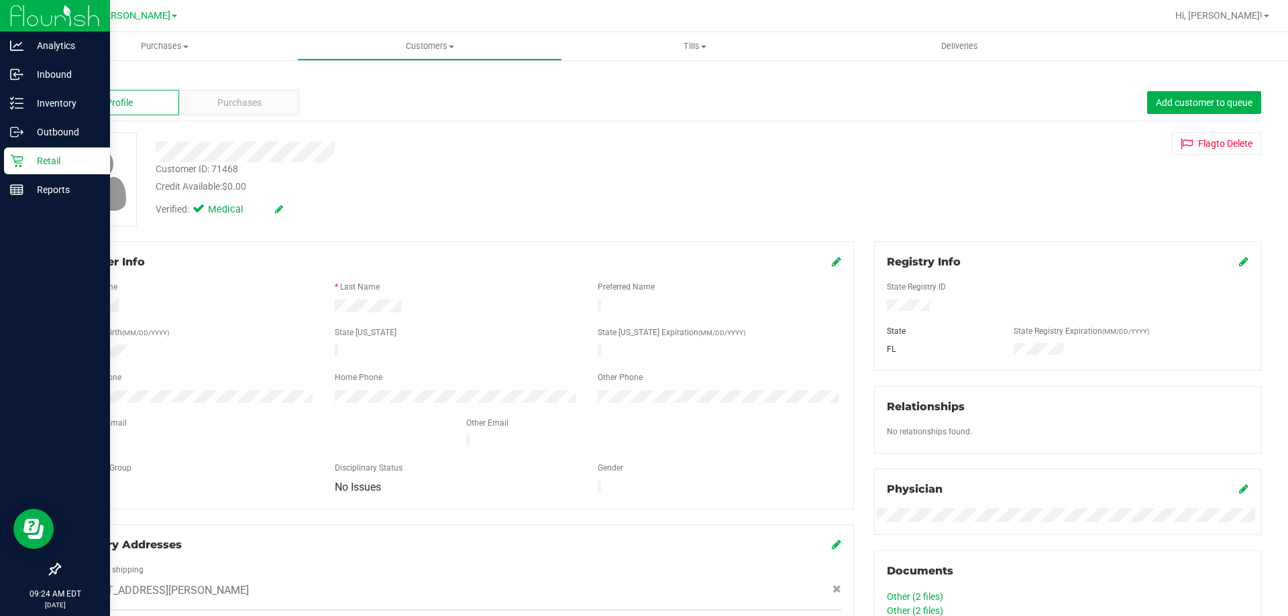
click at [29, 159] on p "Retail" at bounding box center [63, 161] width 80 height 16
